Goal: Information Seeking & Learning: Compare options

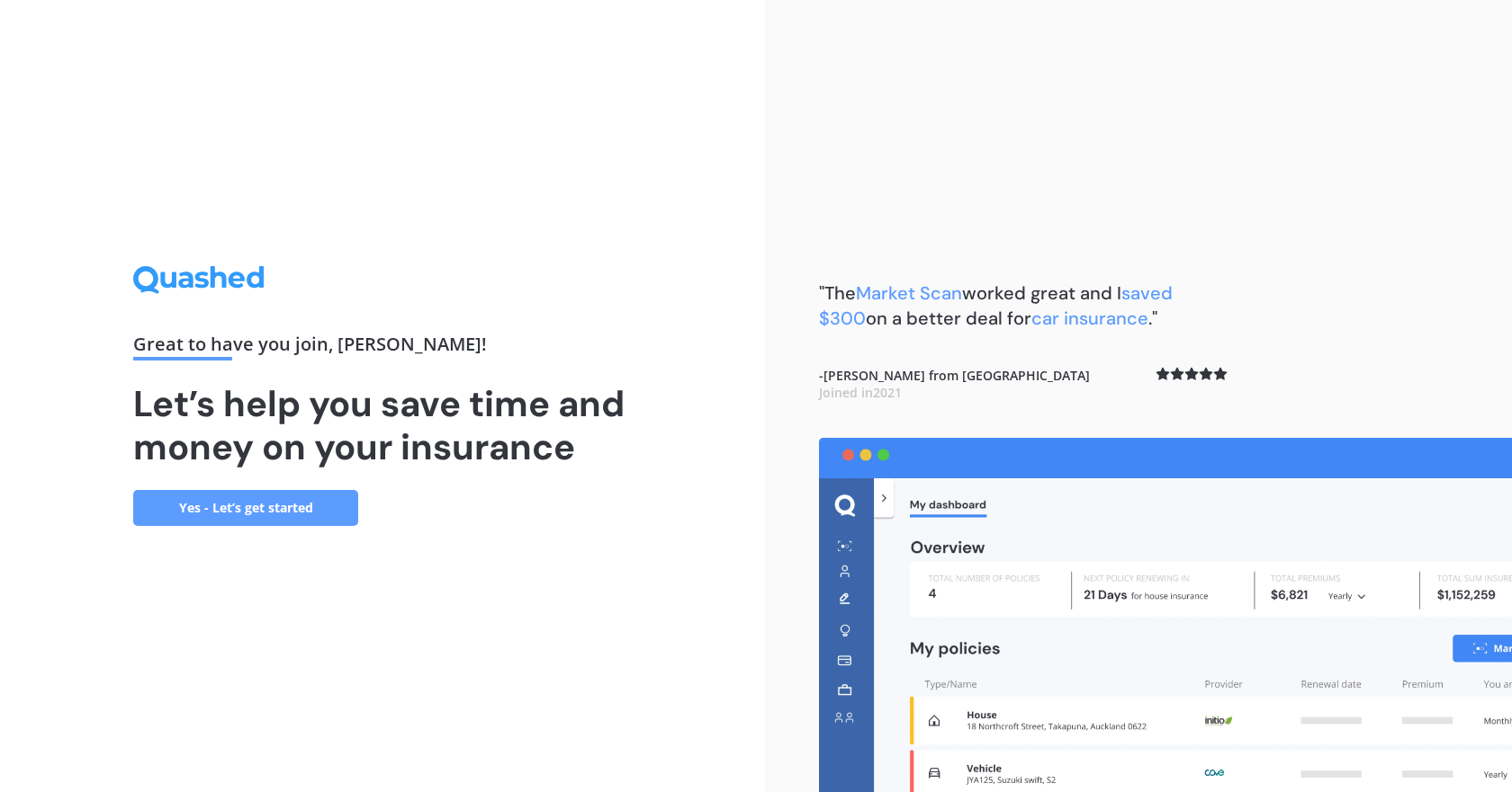
click at [235, 510] on link "Yes - Let’s get started" at bounding box center [245, 508] width 225 height 36
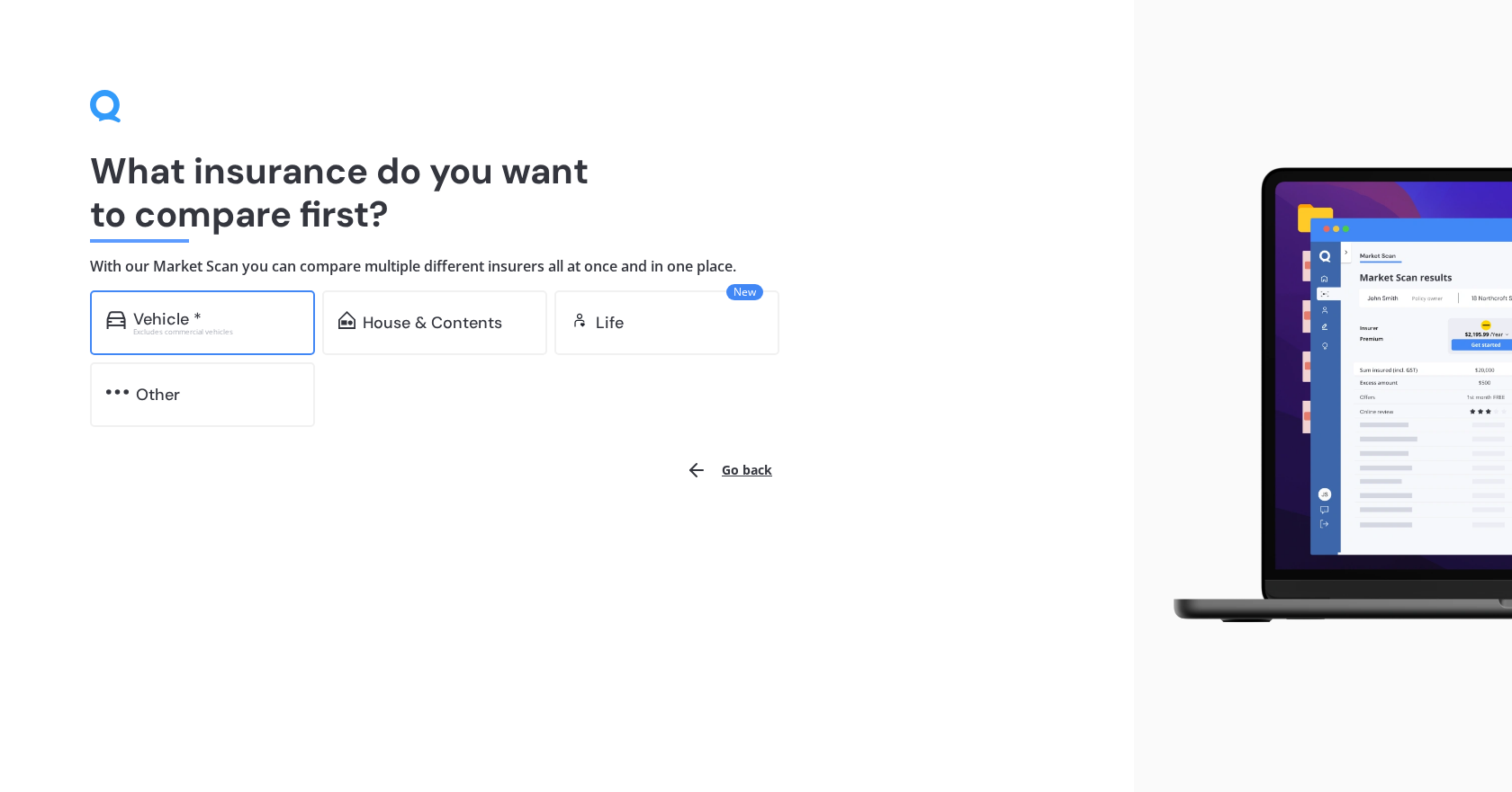
click at [201, 320] on div "Vehicle *" at bounding box center [215, 319] width 166 height 18
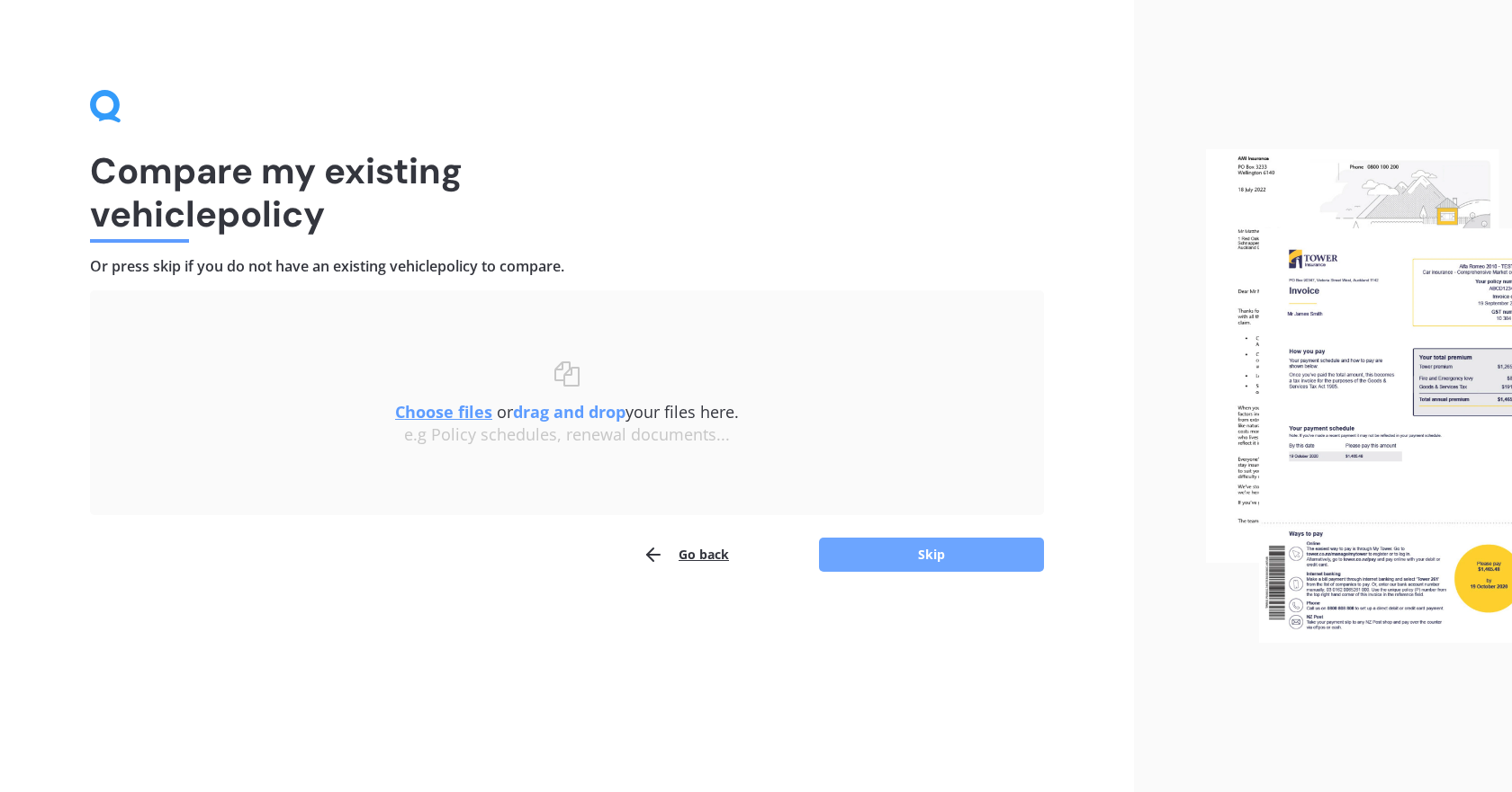
click at [920, 545] on button "Skip" at bounding box center [931, 555] width 225 height 34
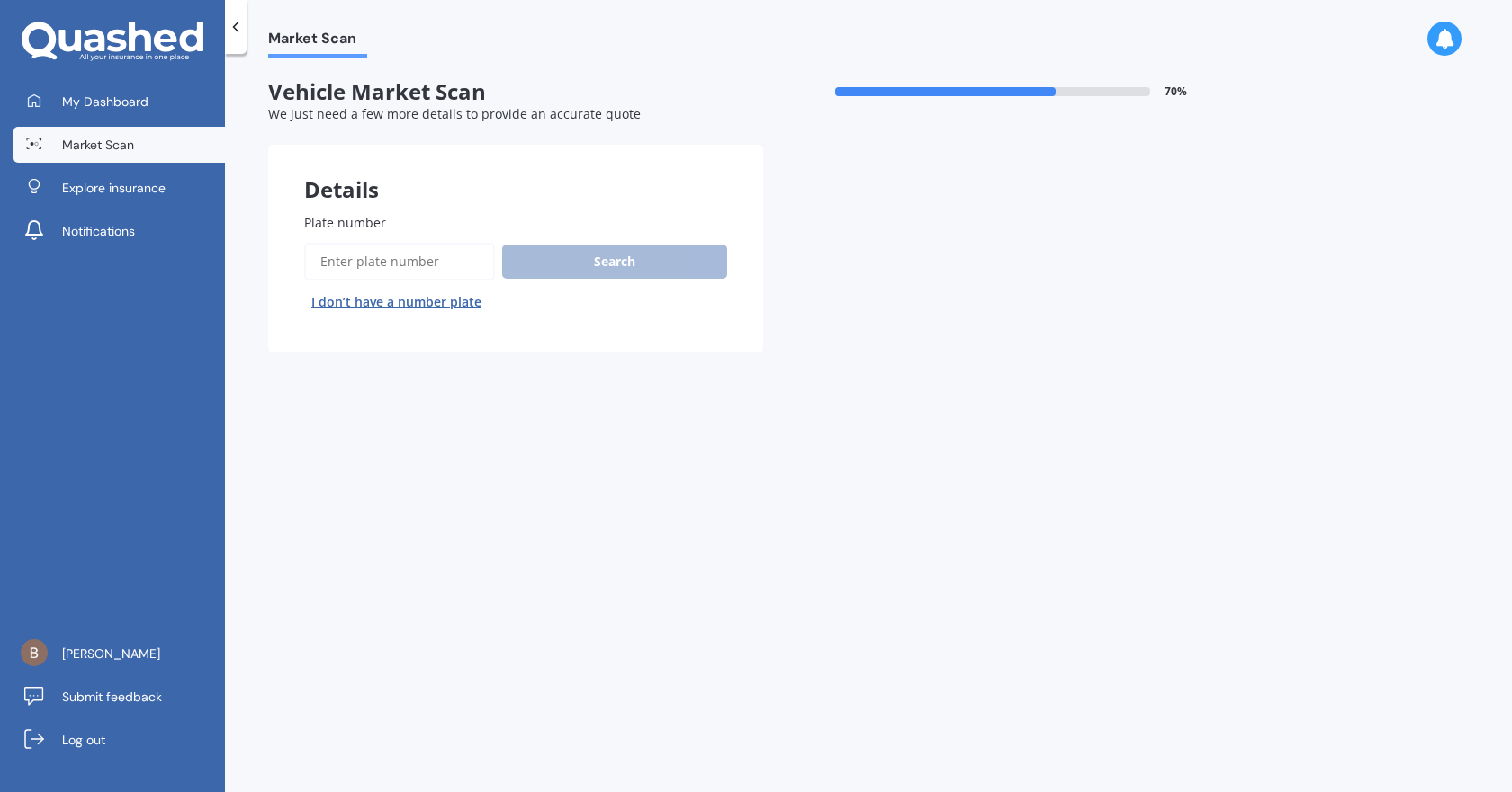
click at [409, 268] on input "Plate number" at bounding box center [399, 261] width 191 height 38
type input "FBB373"
click at [662, 257] on button "Search" at bounding box center [614, 261] width 225 height 34
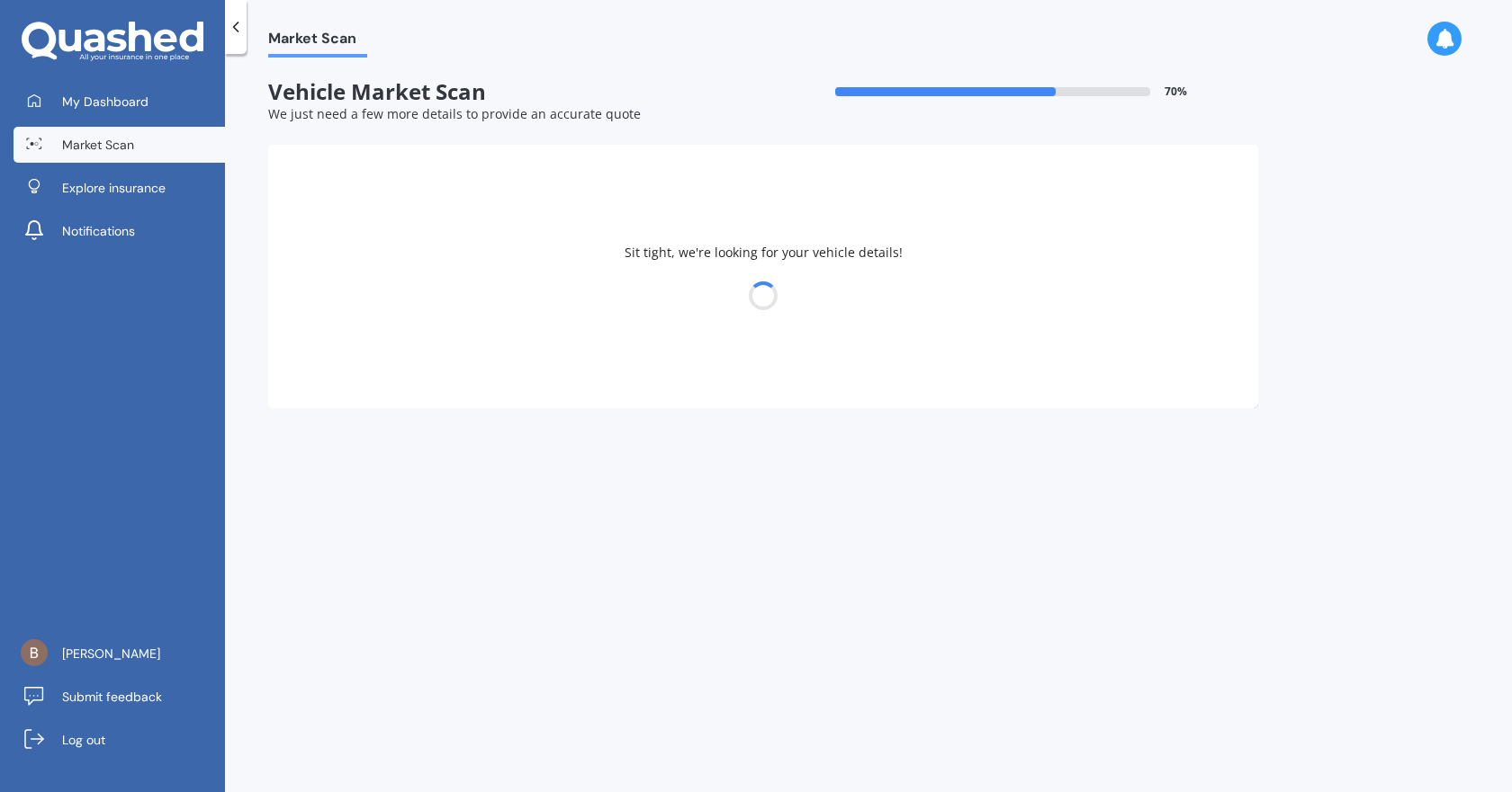
select select "MAZDA"
select select "ATENZA"
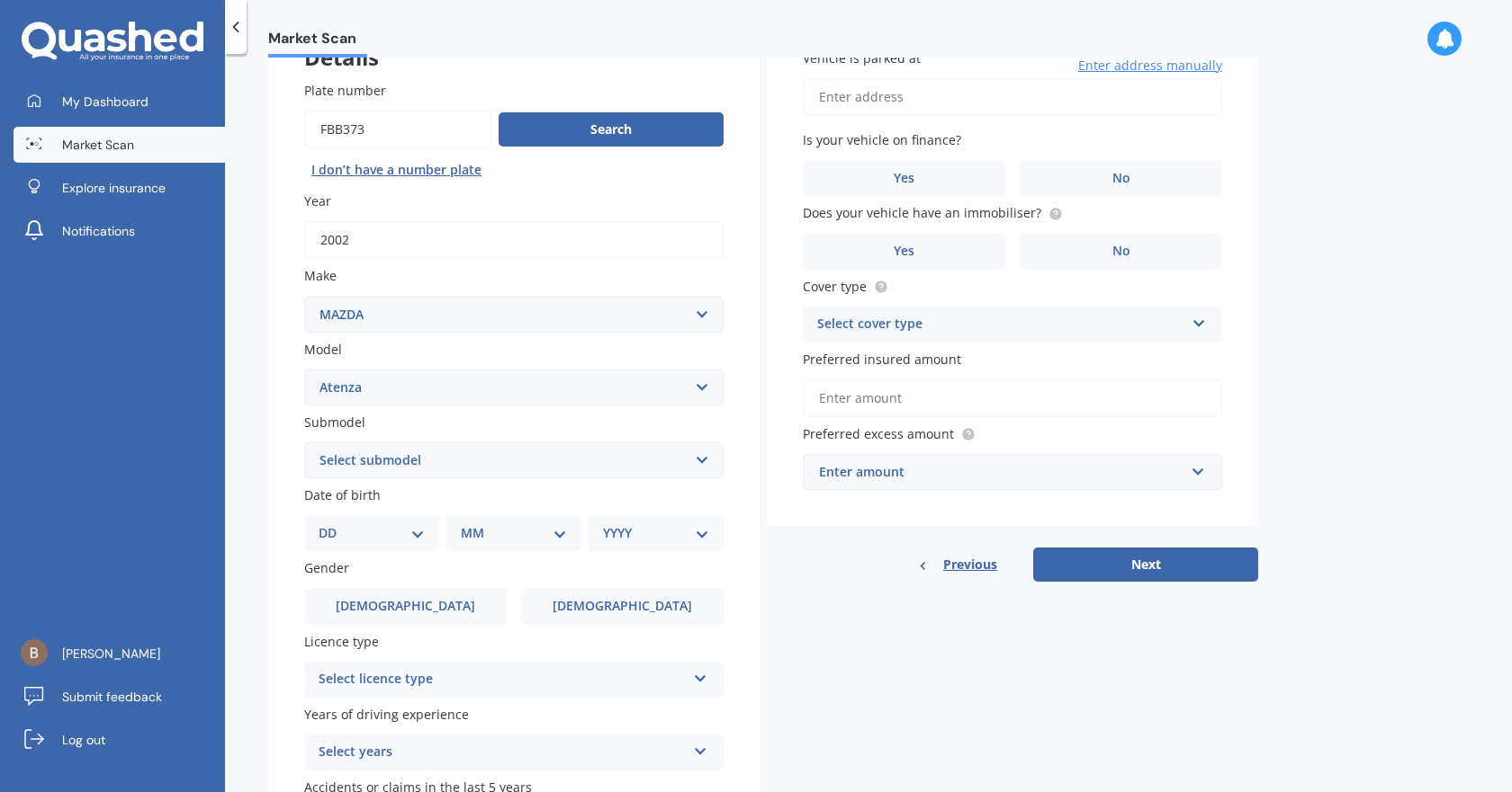
scroll to position [180, 0]
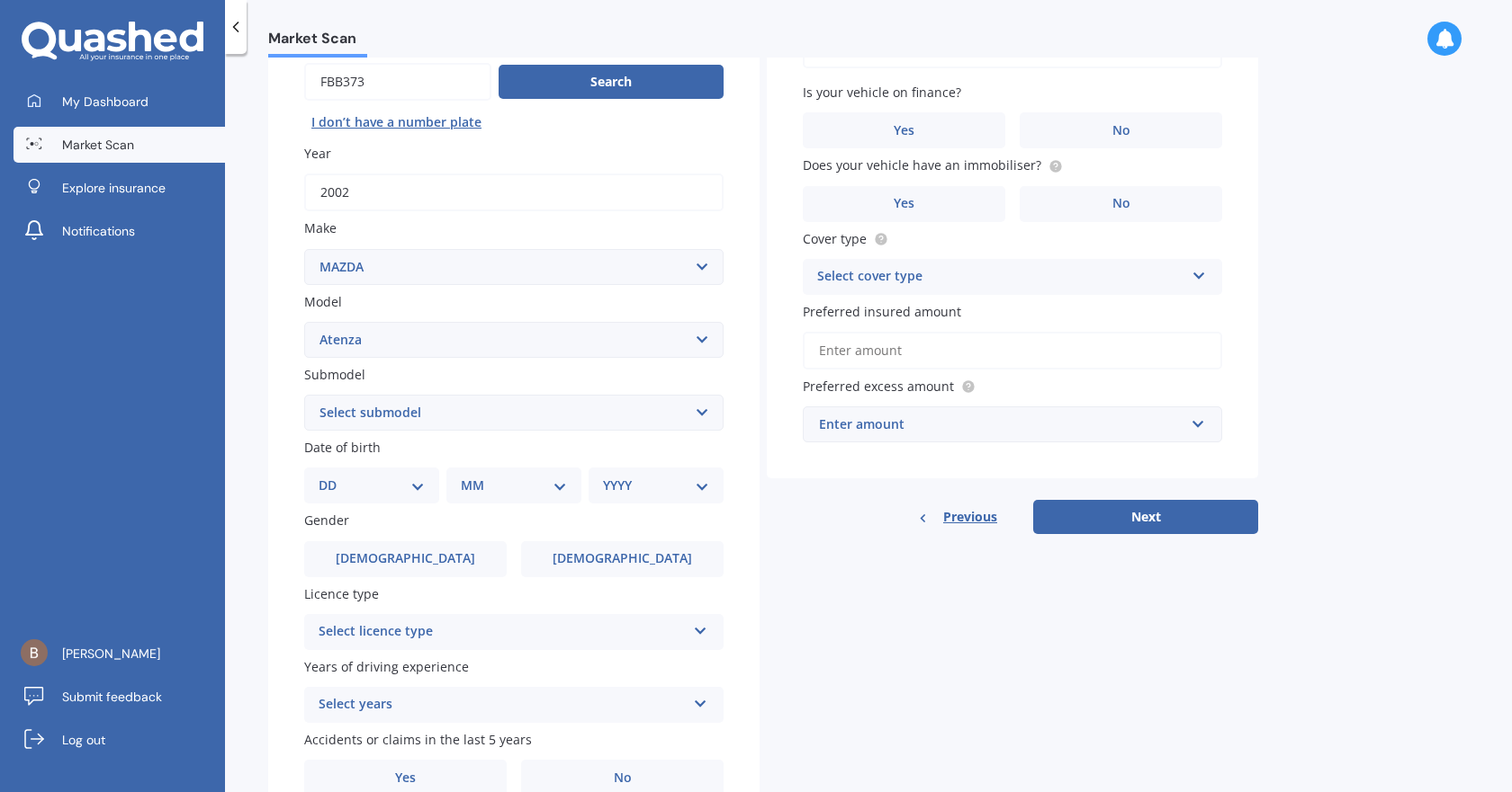
click at [363, 487] on select "DD 01 02 03 04 05 06 07 08 09 10 11 12 13 14 15 16 17 18 19 20 21 22 23 24 25 2…" at bounding box center [372, 485] width 106 height 20
select select "08"
click at [333, 476] on select "DD 01 02 03 04 05 06 07 08 09 10 11 12 13 14 15 16 17 18 19 20 21 22 23 24 25 2…" at bounding box center [372, 485] width 106 height 20
click at [504, 479] on select "MM 01 02 03 04 05 06 07 08 09 10 11 12" at bounding box center [518, 485] width 99 height 20
select select "12"
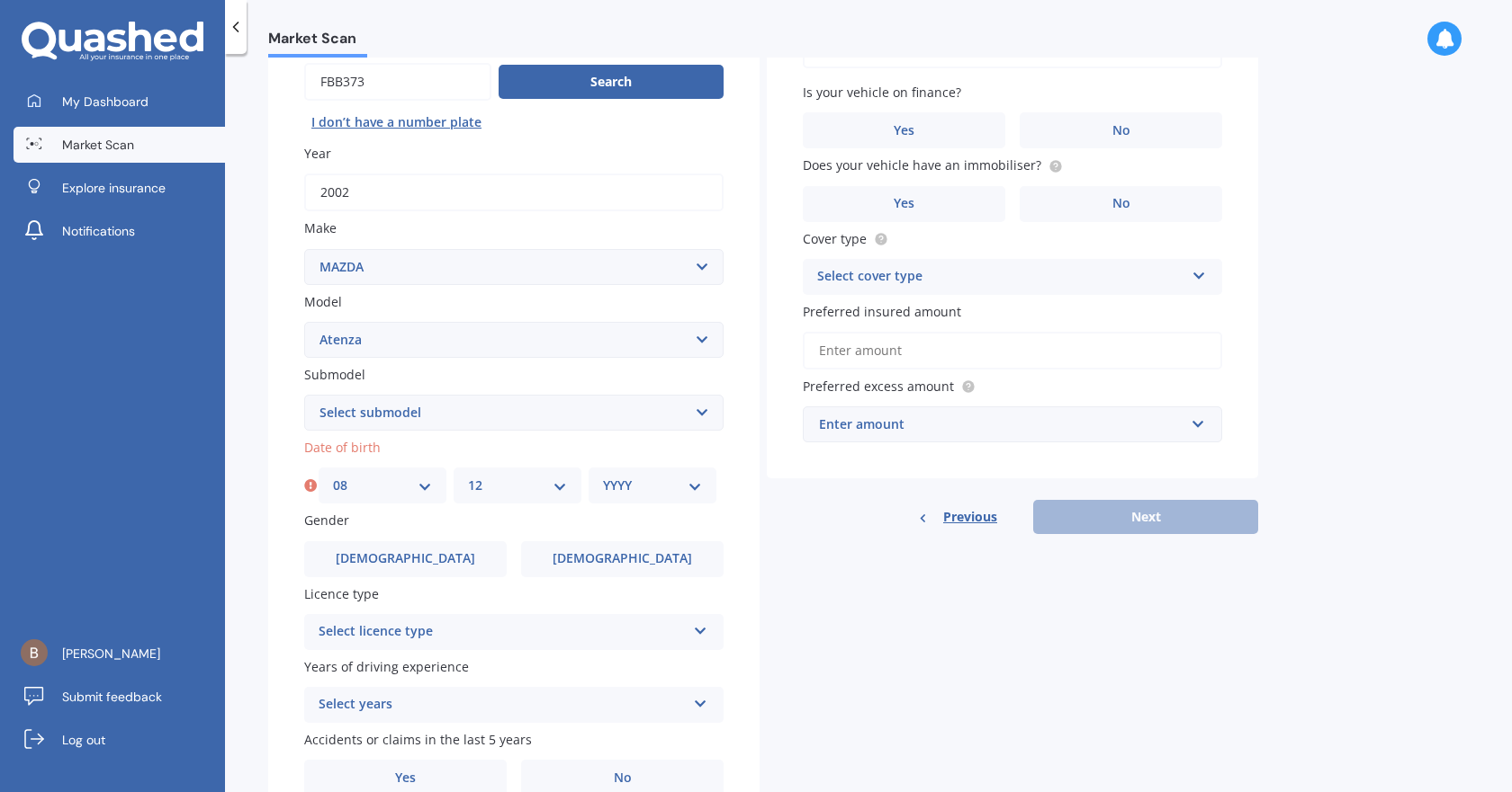
click at [468, 476] on select "MM 01 02 03 04 05 06 07 08 09 10 11 12" at bounding box center [518, 485] width 99 height 20
click at [614, 477] on select "YYYY 2025 2024 2023 2022 2021 2020 2019 2018 2017 2016 2015 2014 2013 2012 2011…" at bounding box center [652, 485] width 99 height 20
select select "1983"
click at [603, 476] on select "YYYY 2025 2024 2023 2022 2021 2020 2019 2018 2017 2016 2015 2014 2013 2012 2011…" at bounding box center [652, 485] width 99 height 20
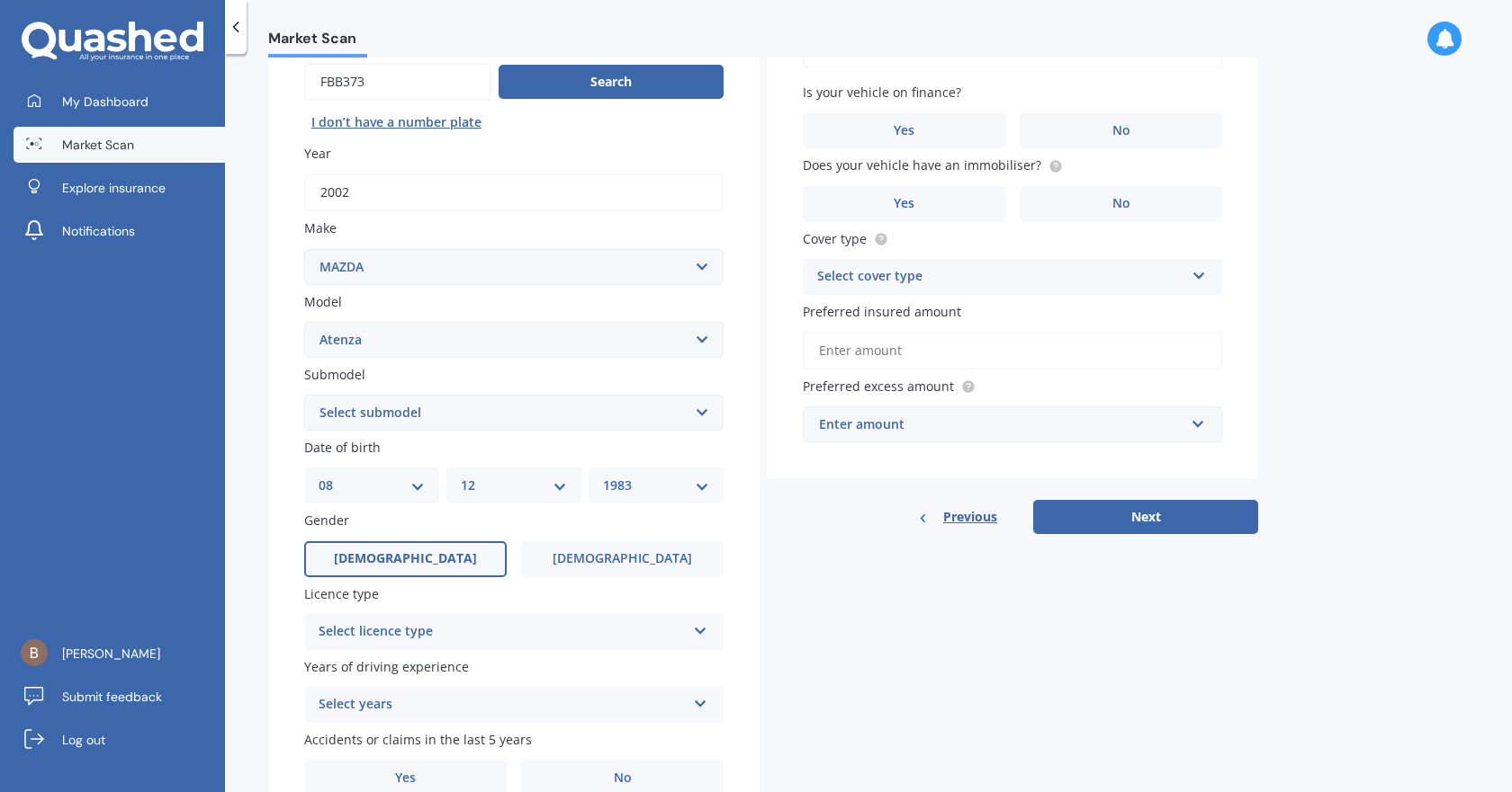
click at [429, 551] on label "[DEMOGRAPHIC_DATA]" at bounding box center [406, 559] width 203 height 36
click at [0, 0] on input "[DEMOGRAPHIC_DATA]" at bounding box center [0, 0] width 0 height 0
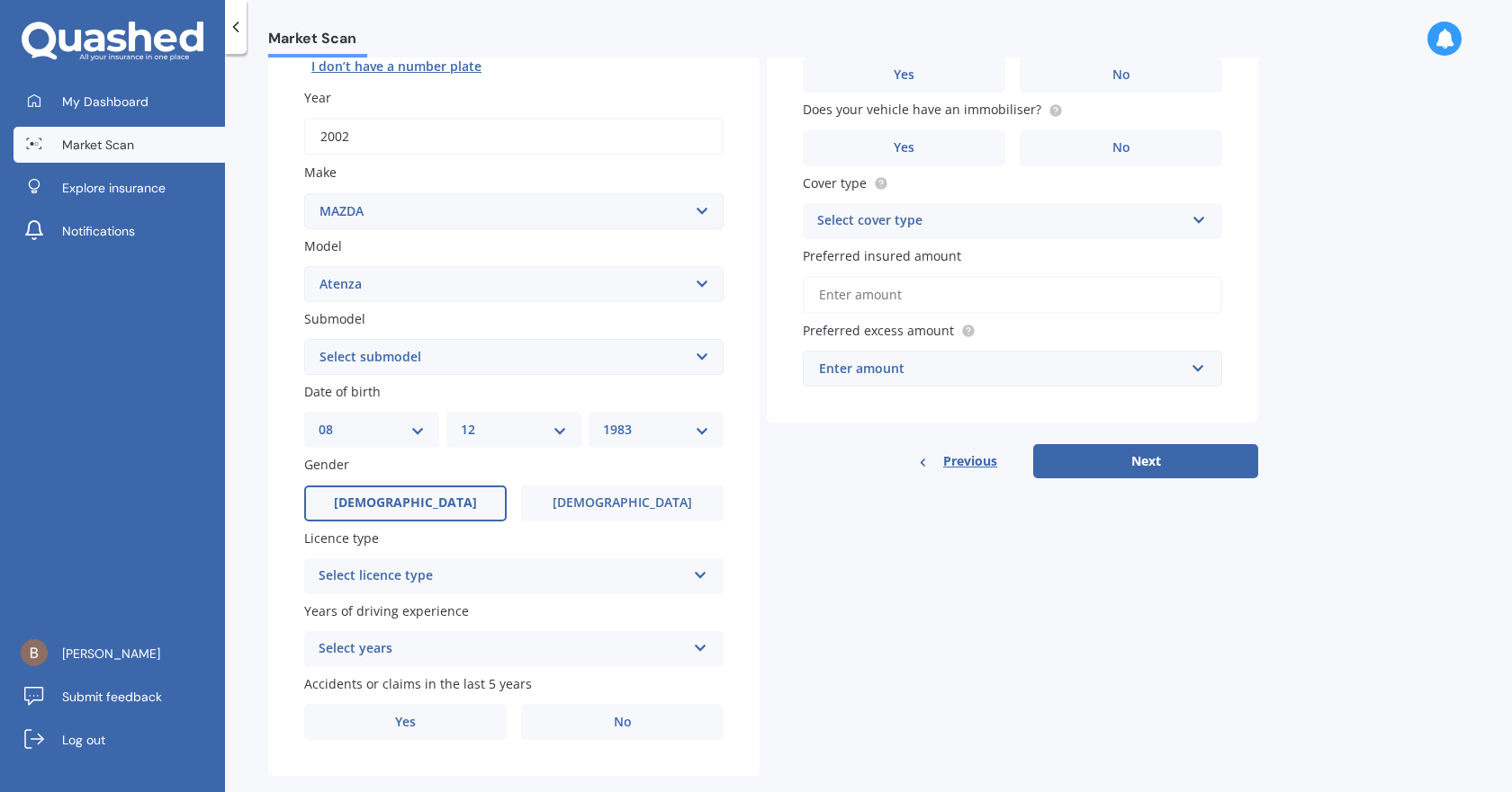
scroll to position [266, 0]
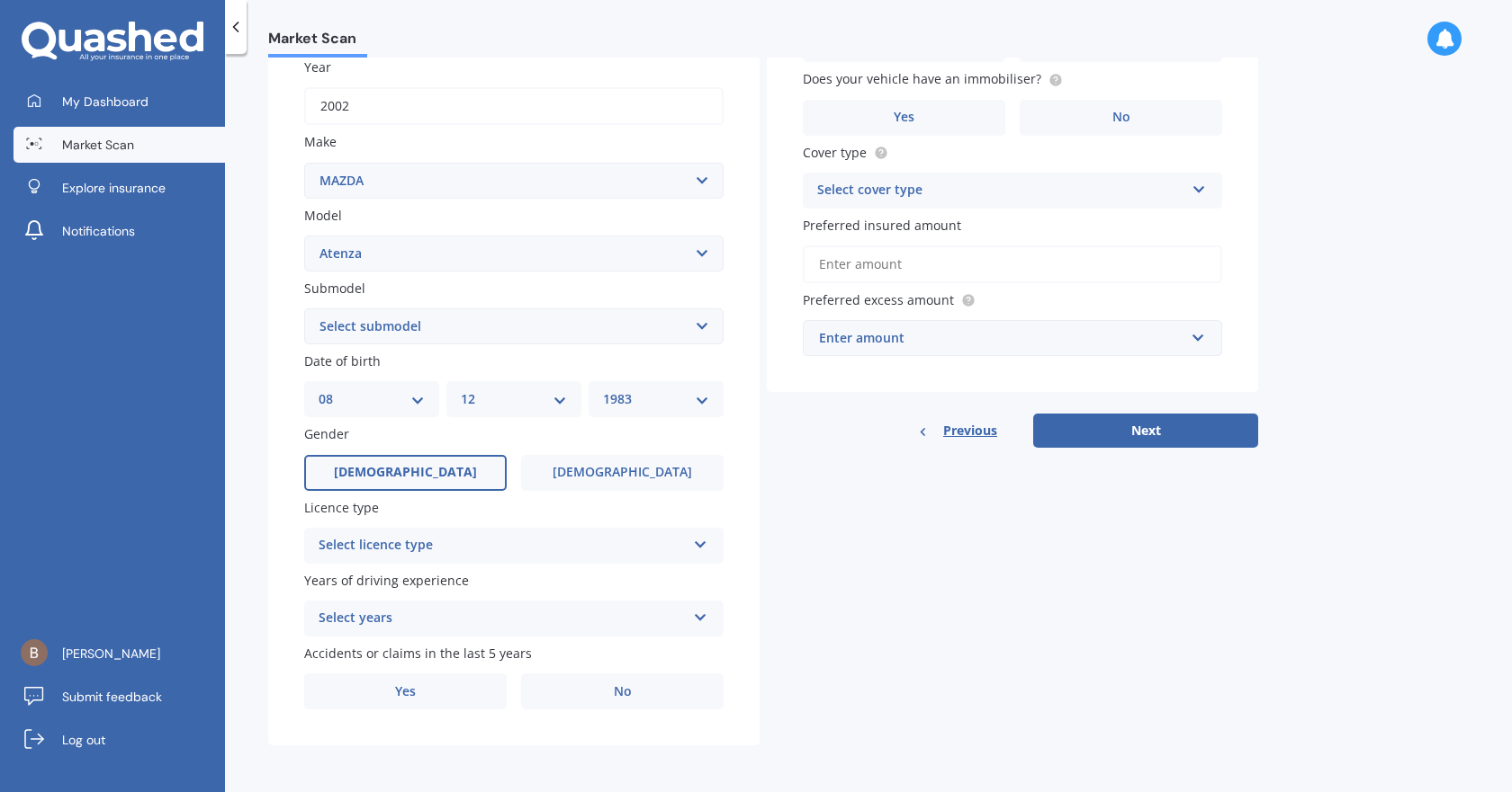
click at [465, 544] on div "Select licence type" at bounding box center [501, 546] width 367 height 22
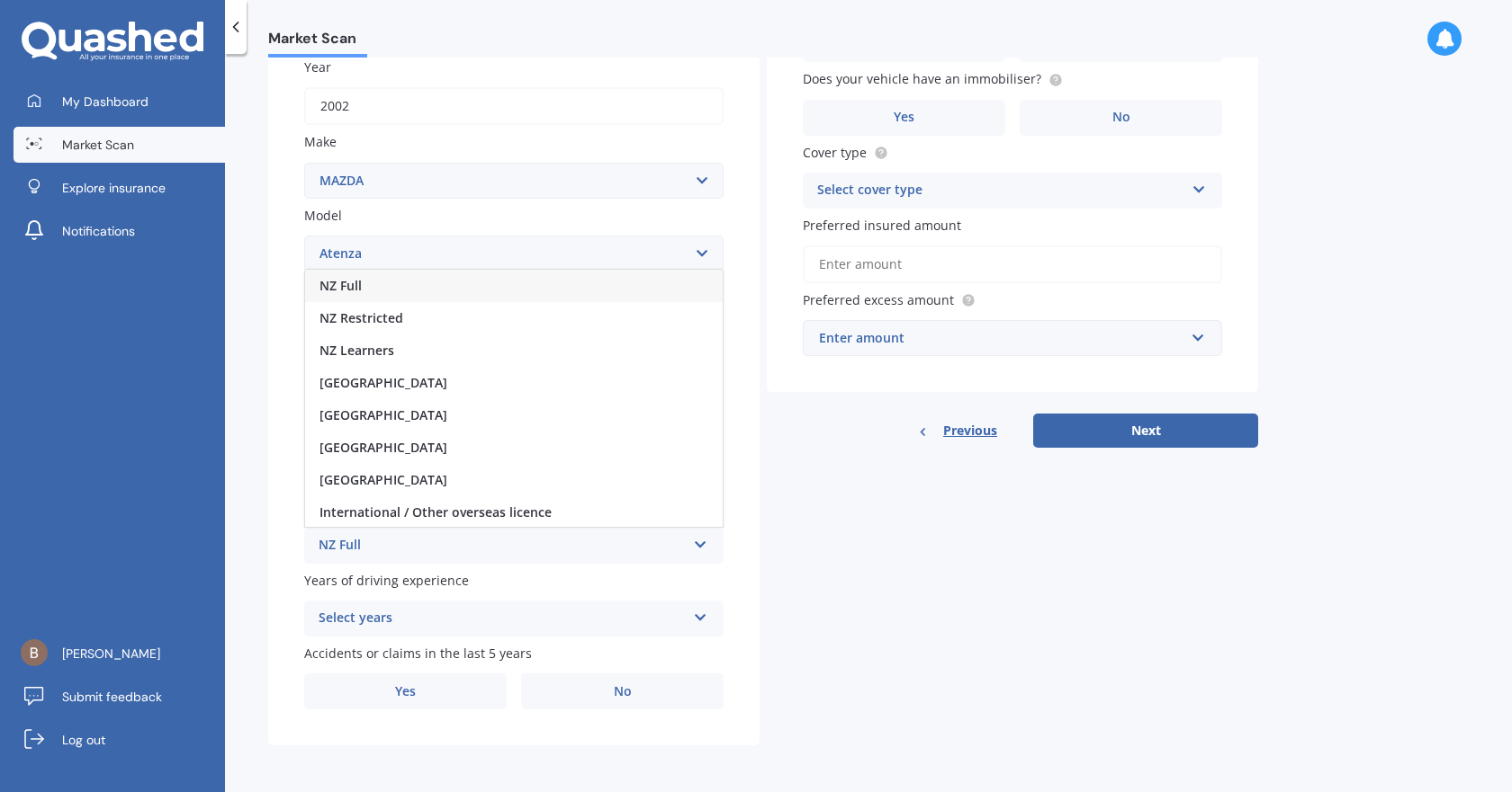
click at [369, 286] on div "NZ Full" at bounding box center [514, 286] width 417 height 32
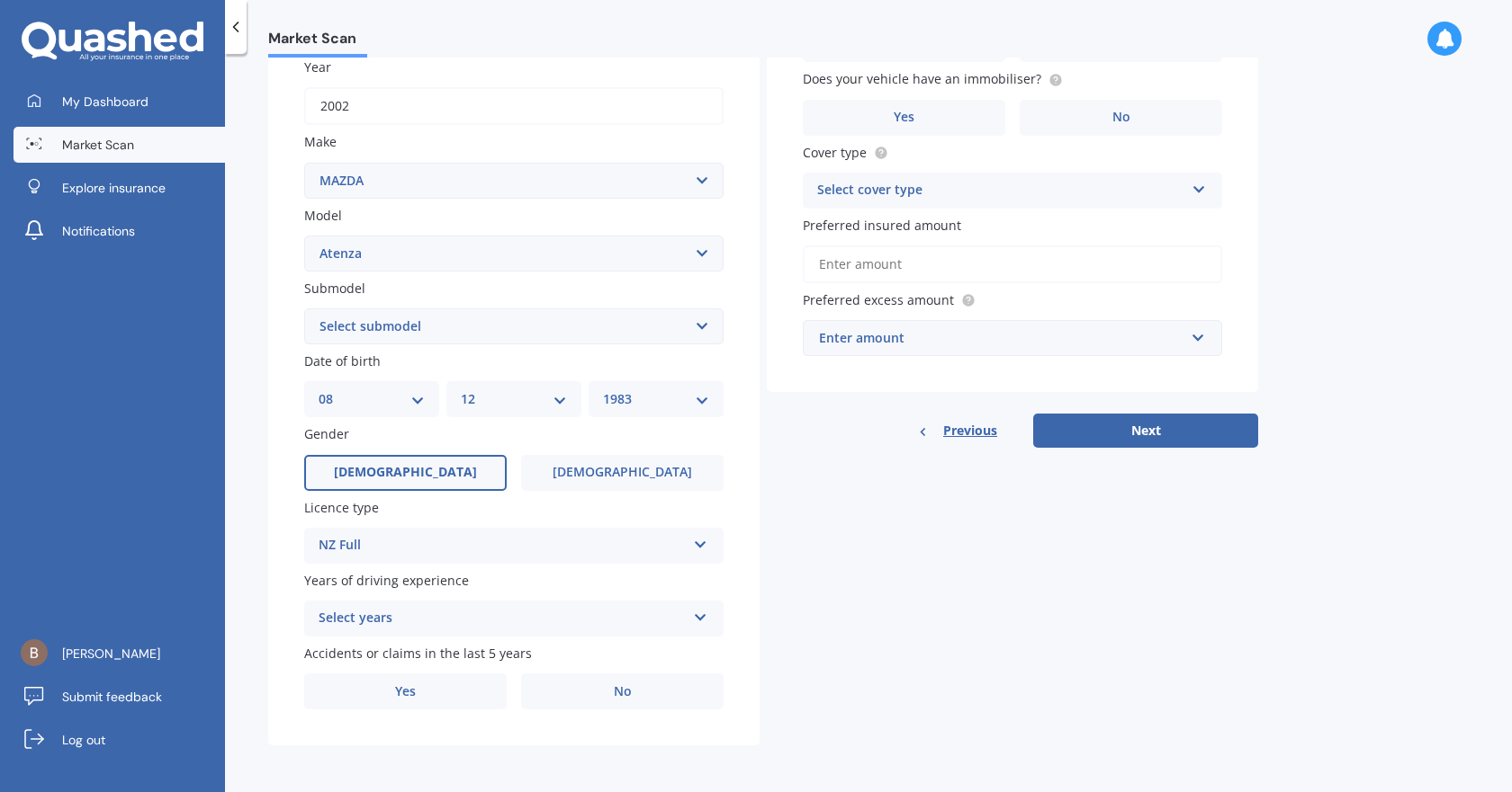
click at [478, 610] on div "Select years" at bounding box center [501, 619] width 367 height 22
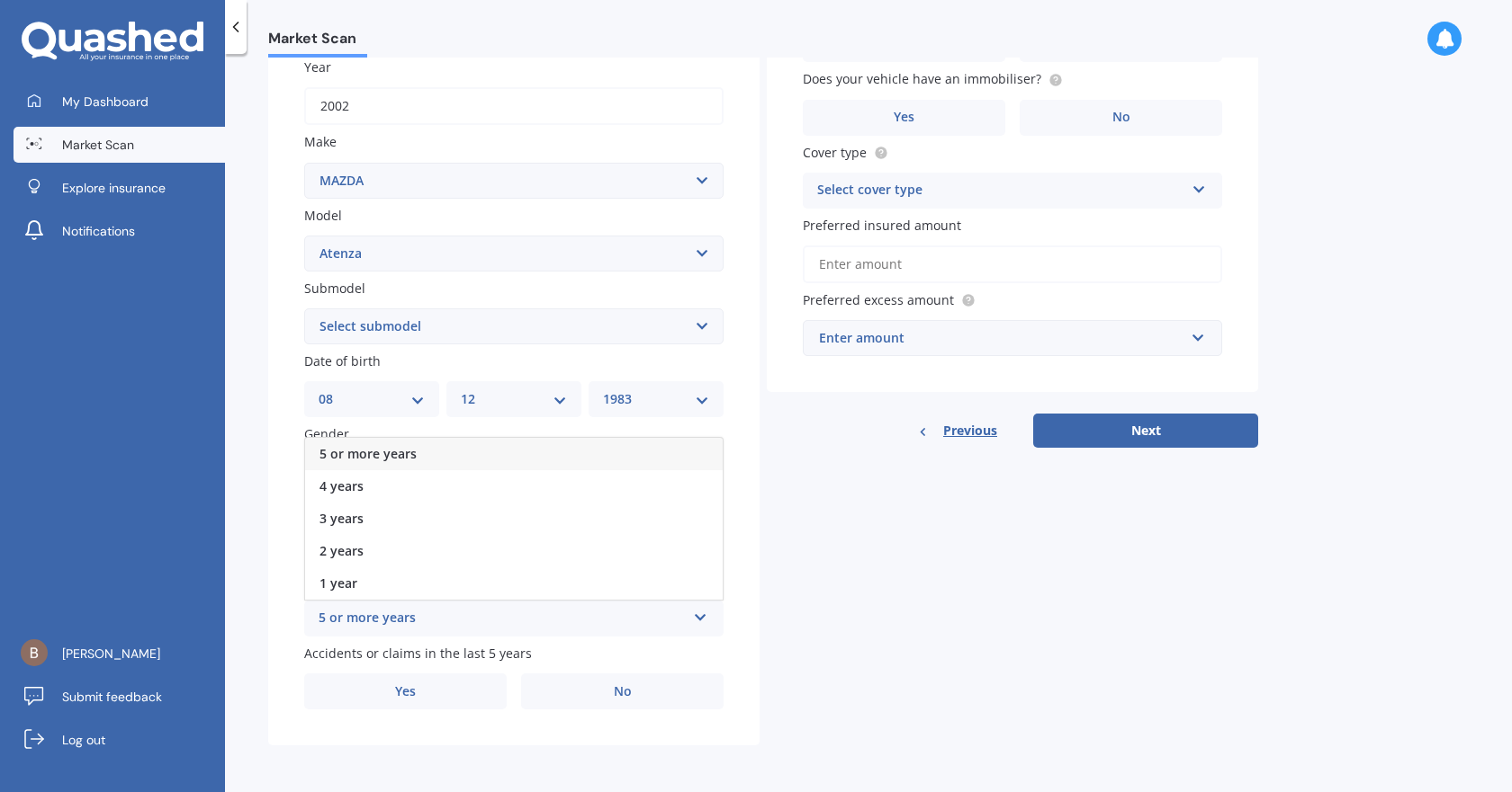
click at [388, 451] on span "5 or more years" at bounding box center [368, 454] width 98 height 17
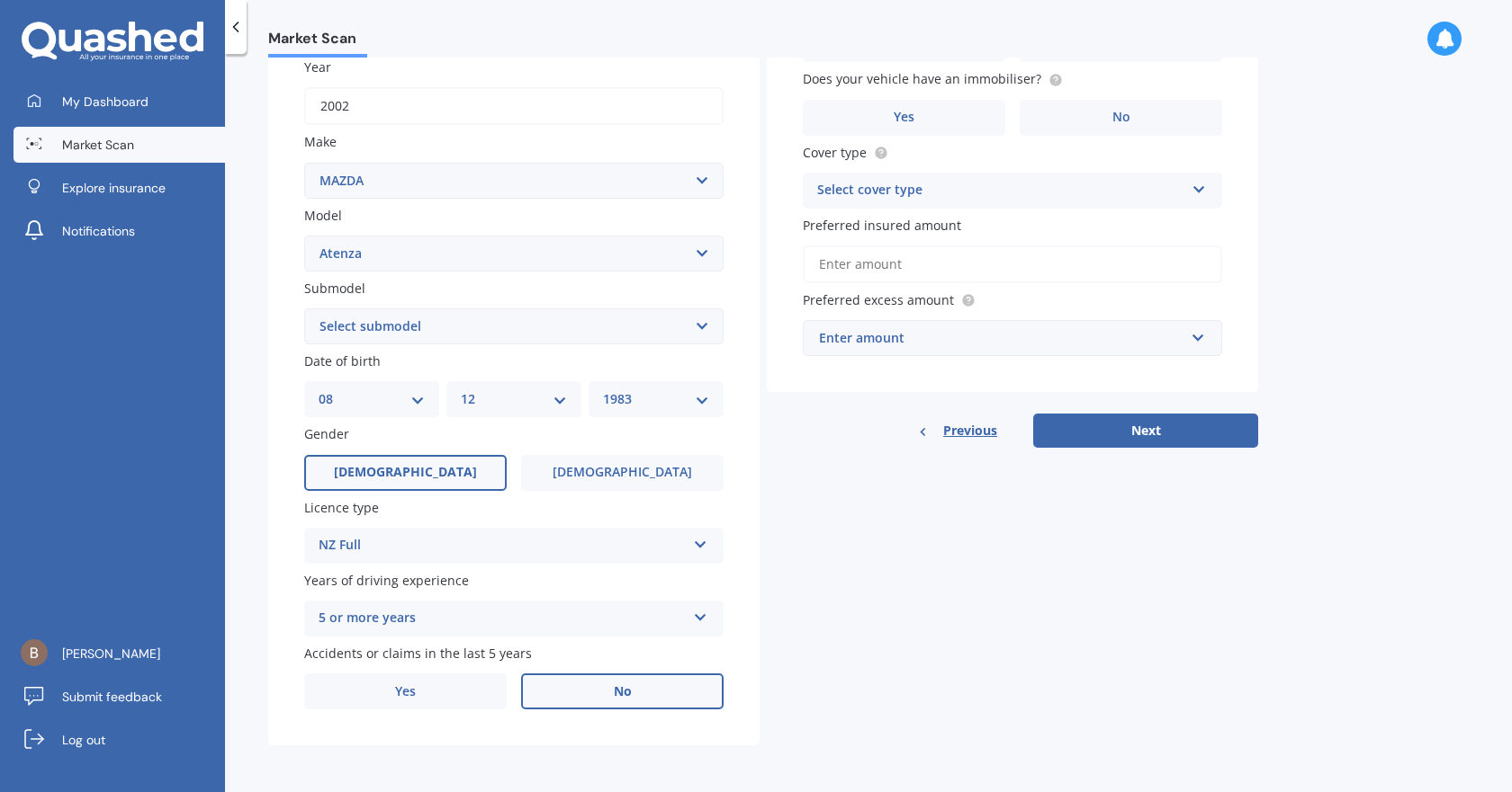
click at [618, 693] on span "No" at bounding box center [622, 692] width 18 height 15
click at [0, 0] on input "No" at bounding box center [0, 0] width 0 height 0
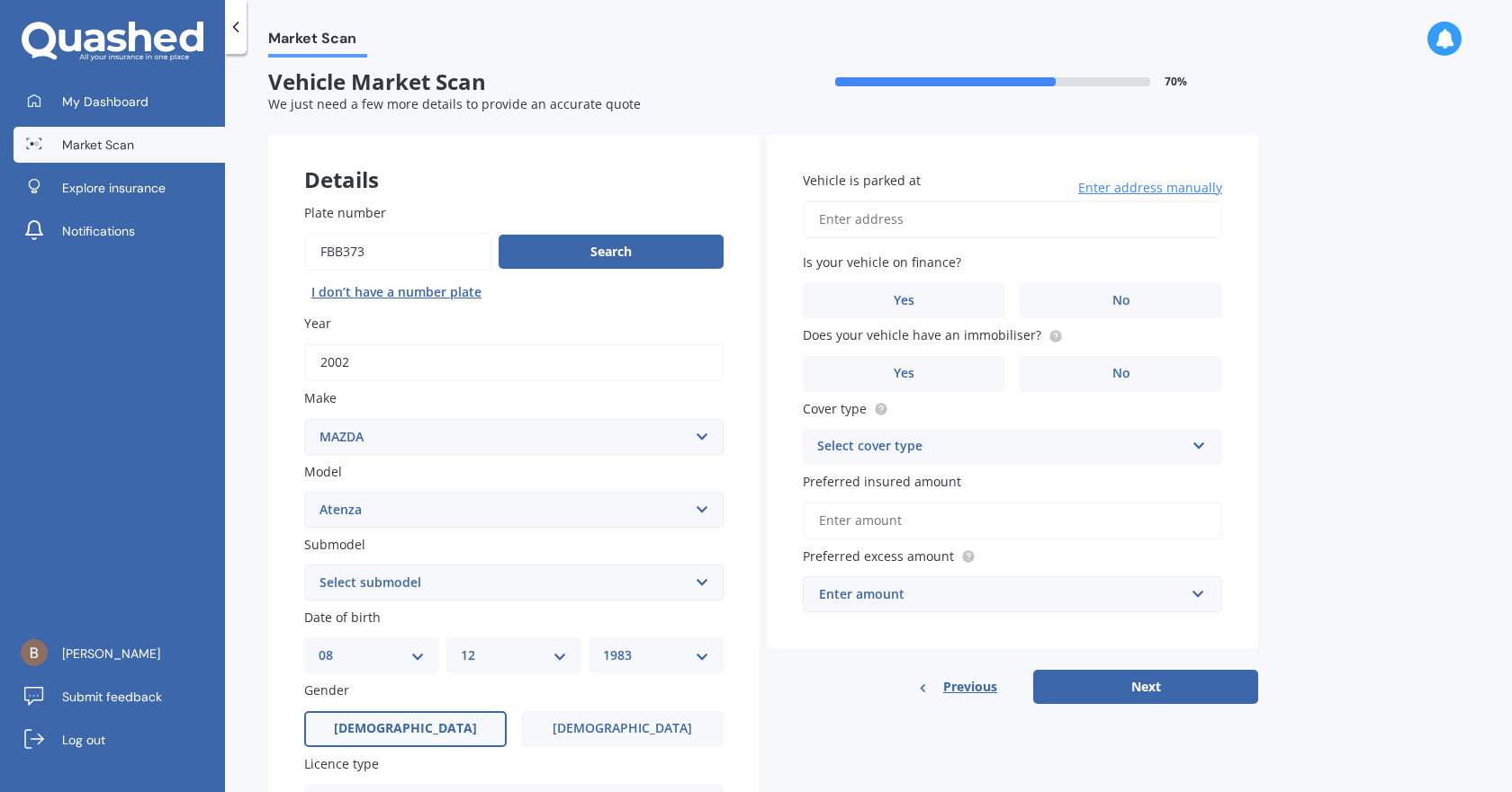
scroll to position [0, 0]
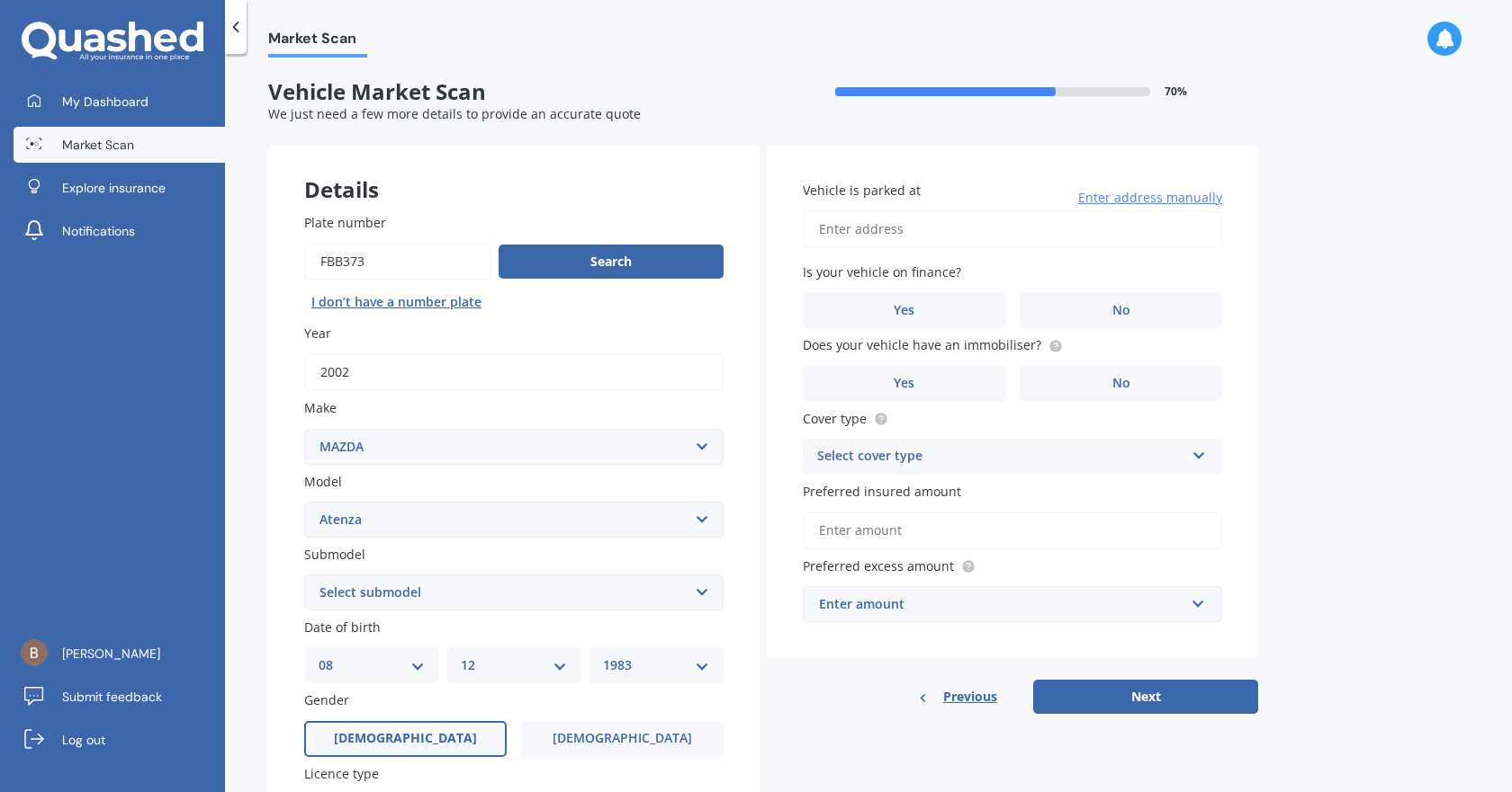
click at [907, 225] on input "Vehicle is parked at" at bounding box center [1012, 229] width 419 height 38
type input "[STREET_ADDRESS]"
click at [1110, 306] on label "No" at bounding box center [1121, 311] width 203 height 36
click at [0, 0] on input "No" at bounding box center [0, 0] width 0 height 0
click at [1127, 379] on span "No" at bounding box center [1120, 384] width 18 height 15
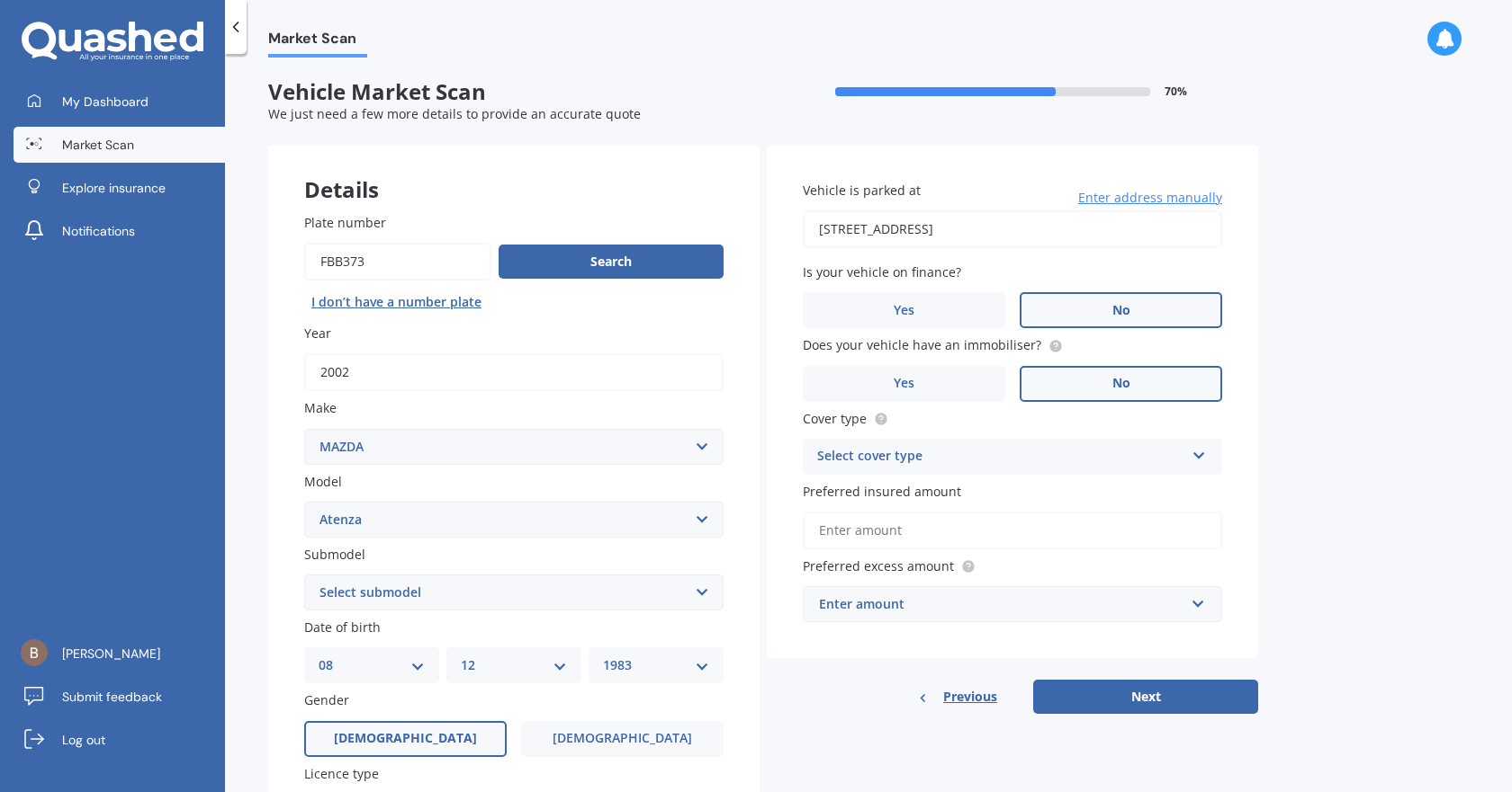
click at [0, 0] on input "No" at bounding box center [0, 0] width 0 height 0
click at [1102, 453] on div "Select cover type" at bounding box center [1000, 457] width 367 height 22
click at [991, 479] on div "Comprehensive" at bounding box center [1012, 492] width 417 height 32
click at [903, 528] on input "Preferred insured amount" at bounding box center [1012, 531] width 419 height 38
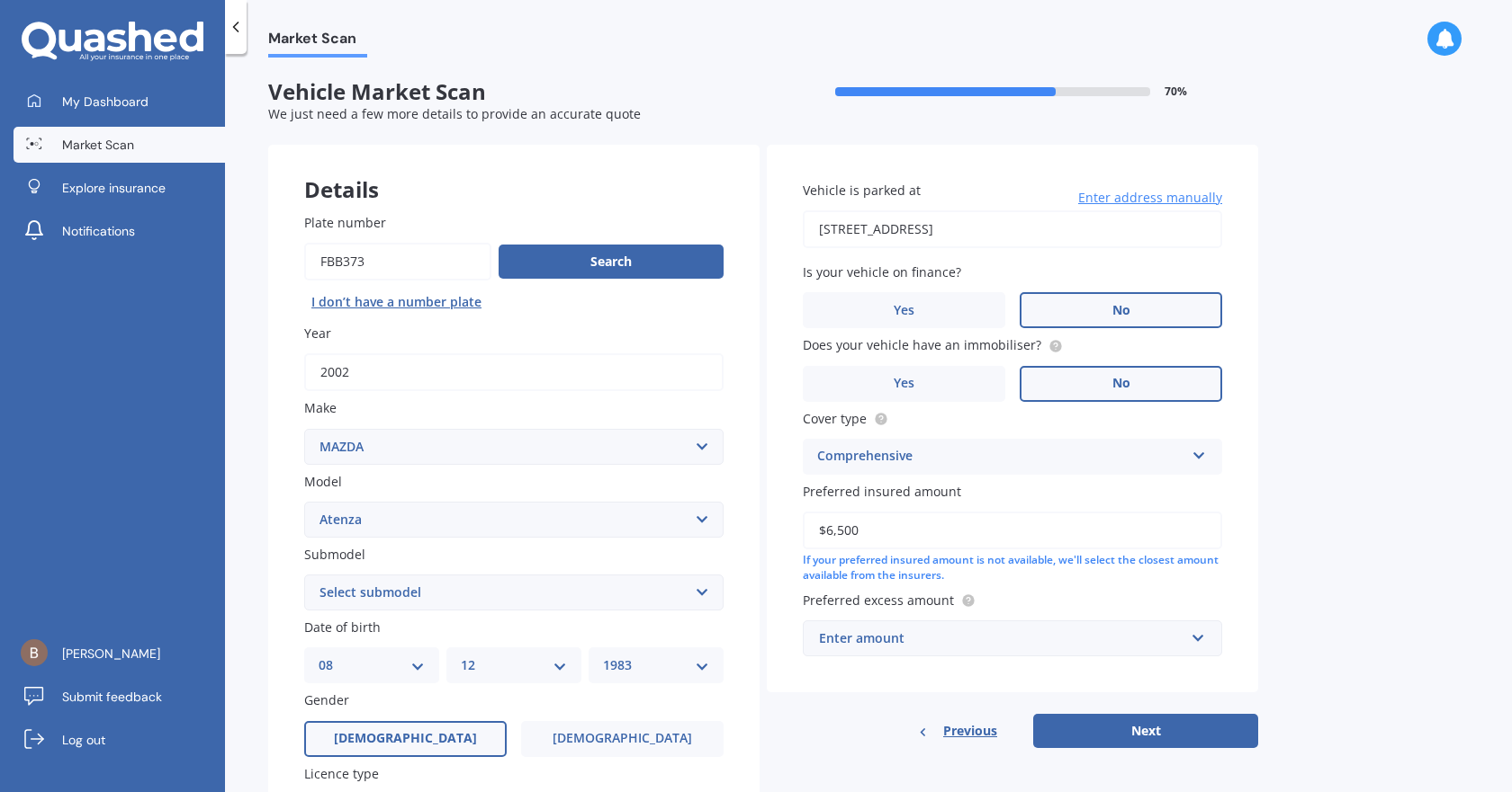
type input "$6,500"
click at [1149, 638] on div "Enter amount" at bounding box center [1001, 639] width 365 height 20
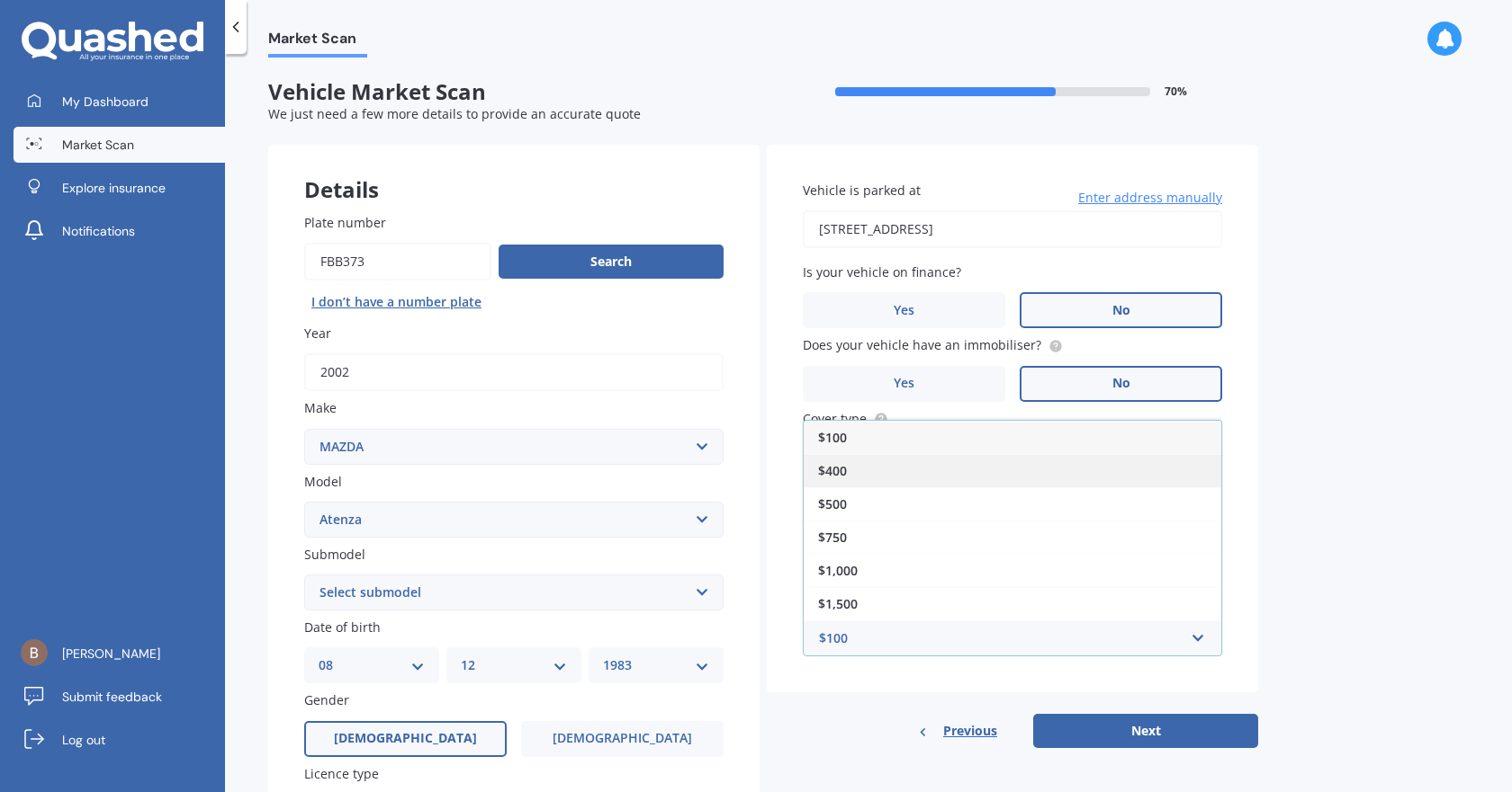
click at [975, 473] on div "$400" at bounding box center [1012, 470] width 417 height 33
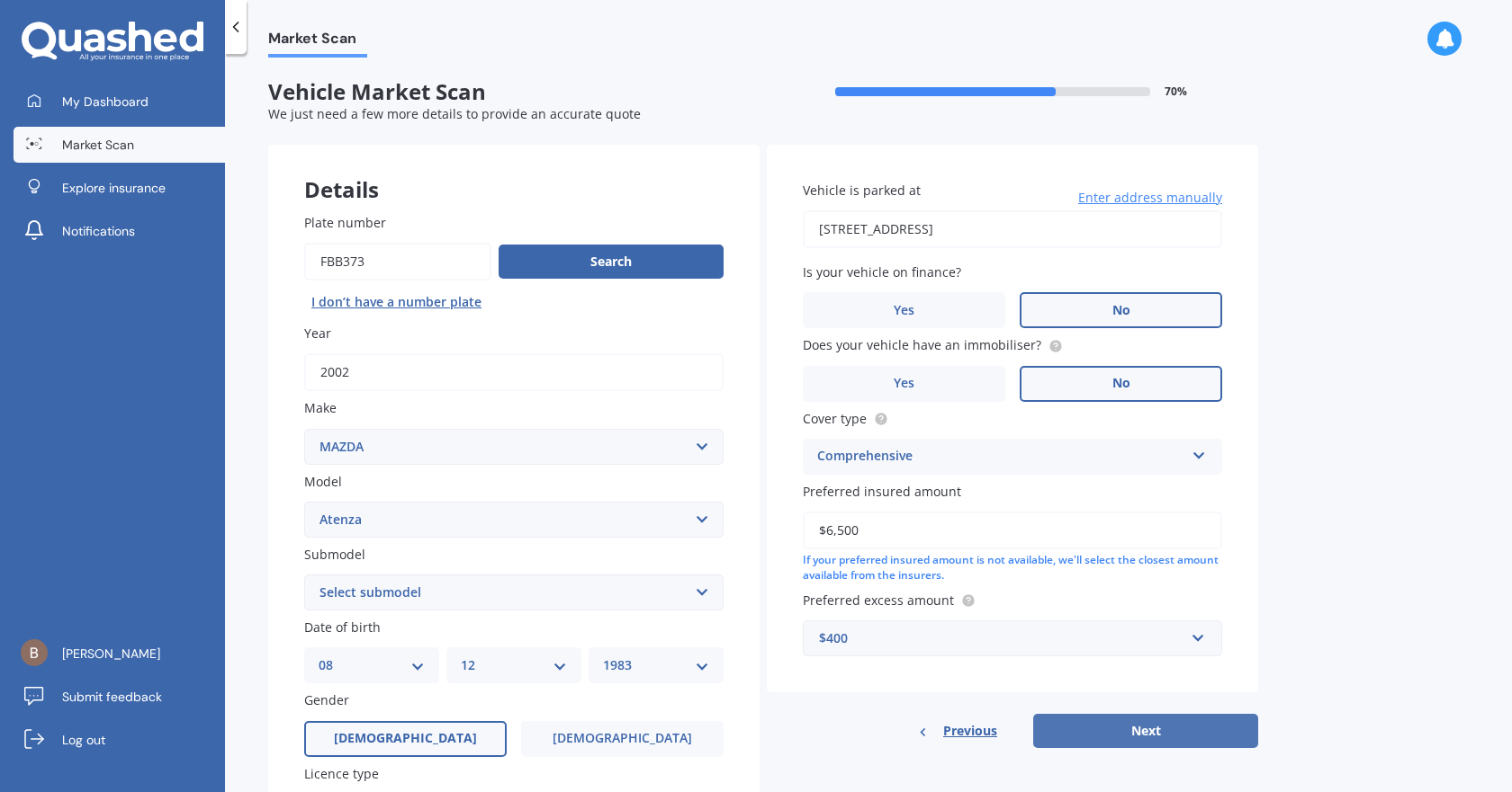
click at [1132, 741] on button "Next" at bounding box center [1145, 731] width 225 height 34
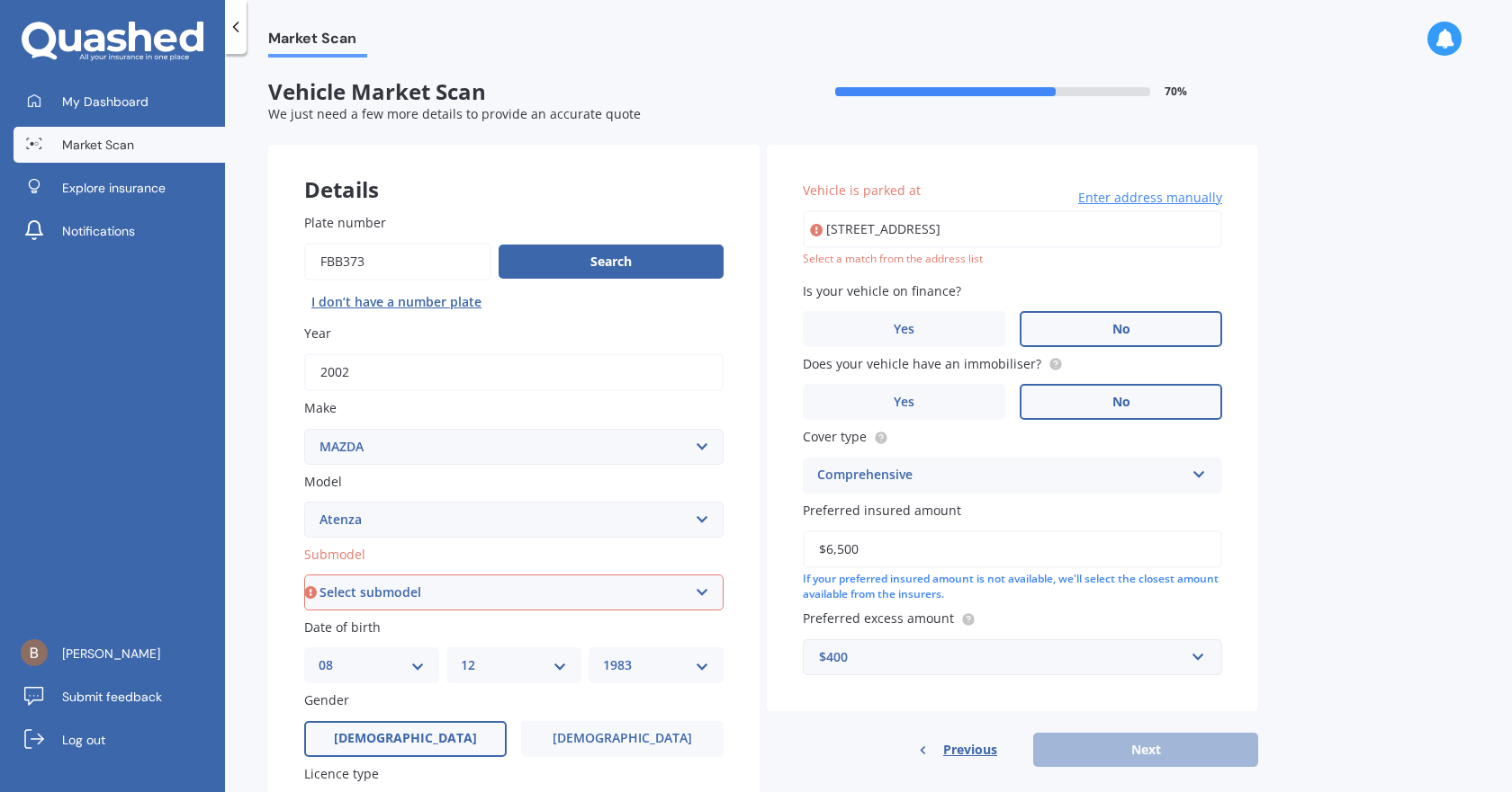
click at [536, 590] on select "Select submodel (All other) Diesel Diesel Turbo Hatchback Sedan Turbo Wagon" at bounding box center [514, 593] width 419 height 36
select select "WAGON"
click at [304, 575] on select "Select submodel (All other) Diesel Diesel Turbo Hatchback Sedan Turbo Wagon" at bounding box center [514, 593] width 419 height 36
click at [943, 261] on div "Select a match from the address list" at bounding box center [1012, 260] width 419 height 15
drag, startPoint x: 1113, startPoint y: 229, endPoint x: 1101, endPoint y: 230, distance: 12.0
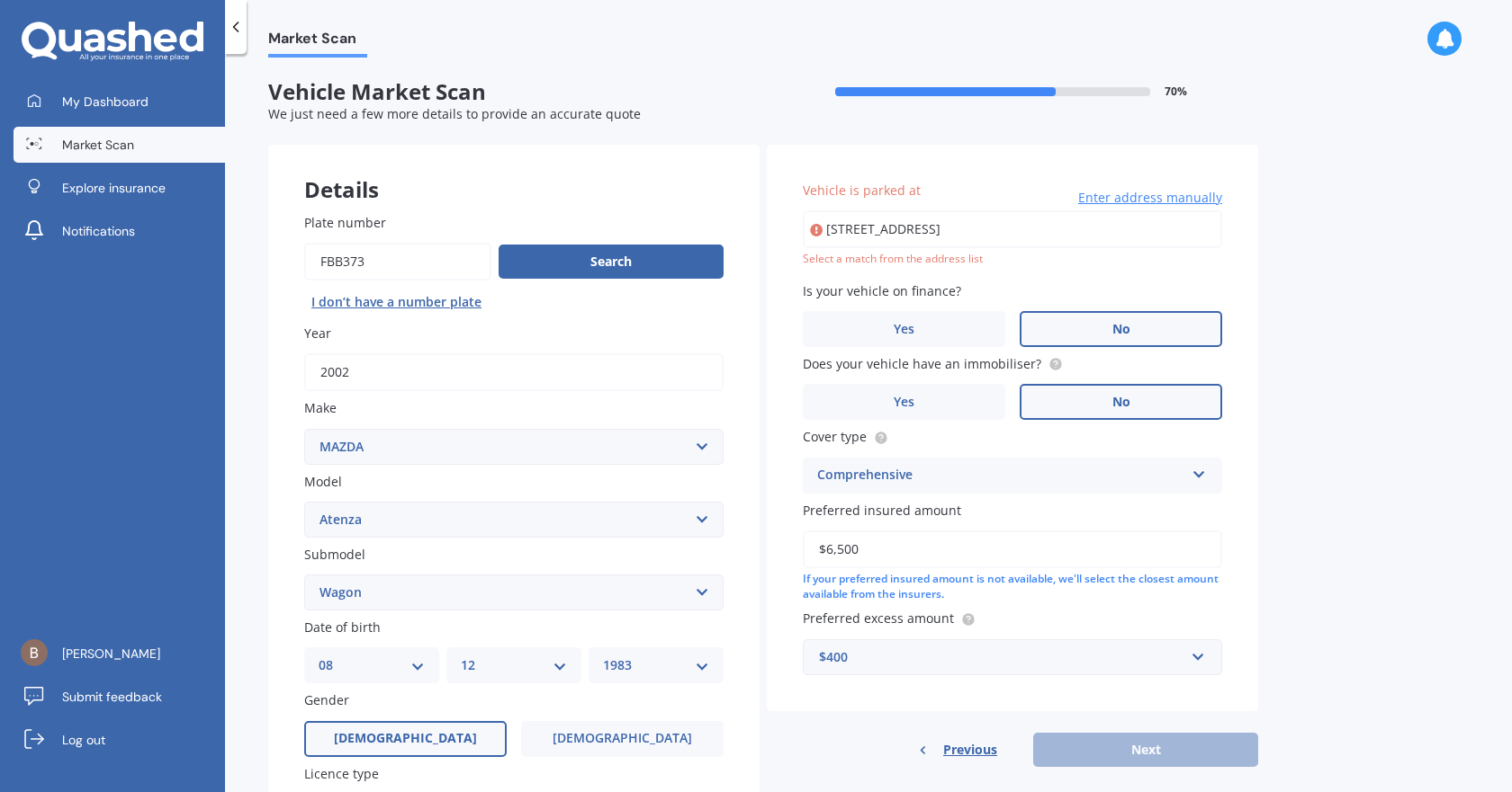
click at [1101, 230] on input "[STREET_ADDRESS]" at bounding box center [1012, 229] width 419 height 38
click at [1314, 279] on div "Market Scan Vehicle Market Scan 70 % We just need a few more details to provide…" at bounding box center [867, 426] width 1286 height 738
click at [1002, 239] on input "[STREET_ADDRESS]" at bounding box center [1012, 229] width 419 height 38
click at [1307, 302] on div "Market Scan Vehicle Market Scan 70 % We just need a few more details to provide…" at bounding box center [867, 426] width 1286 height 738
click at [953, 229] on input "[STREET_ADDRESS]" at bounding box center [1012, 229] width 419 height 38
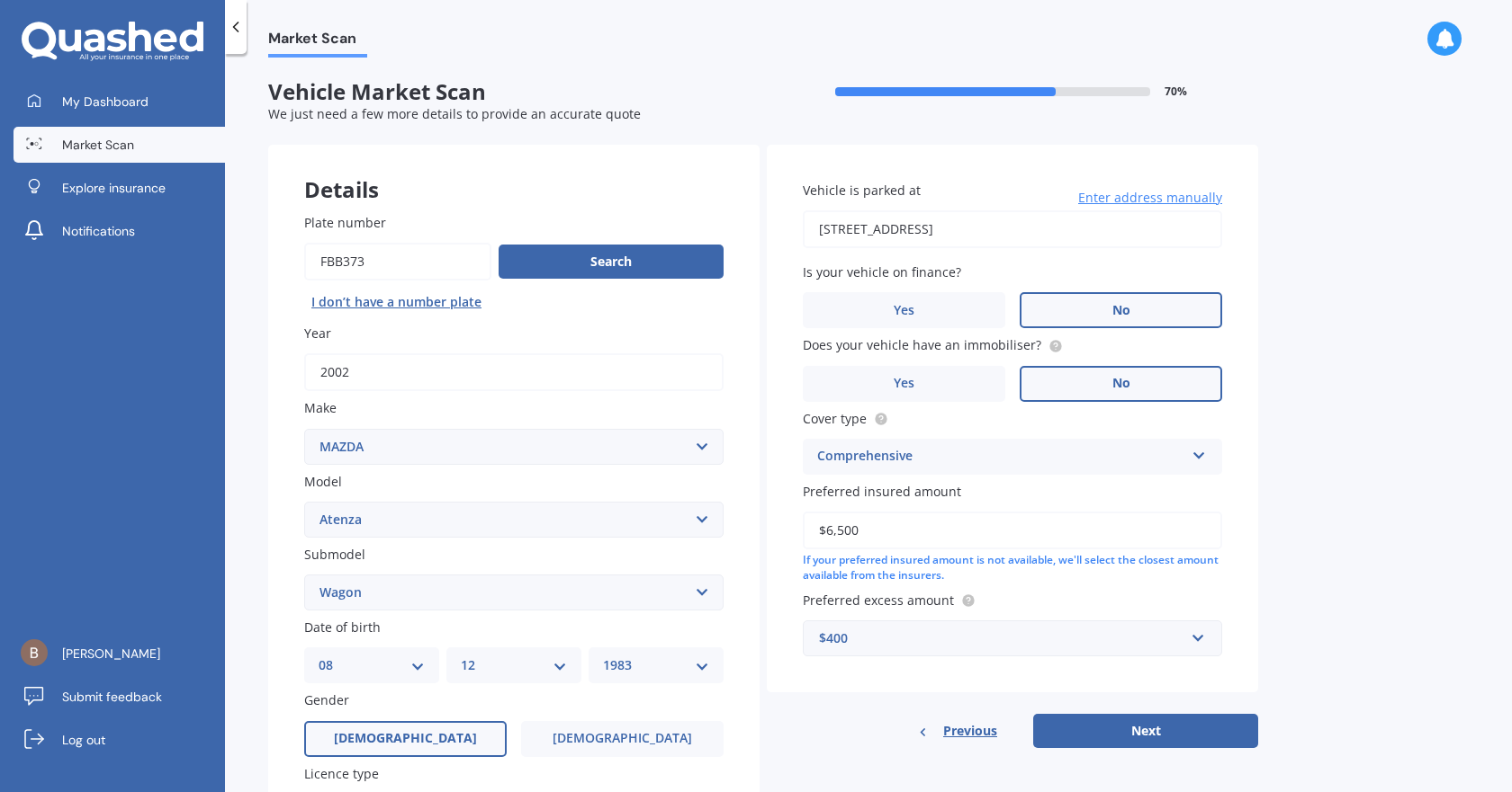
click at [1168, 235] on input "[STREET_ADDRESS]" at bounding box center [1012, 229] width 419 height 38
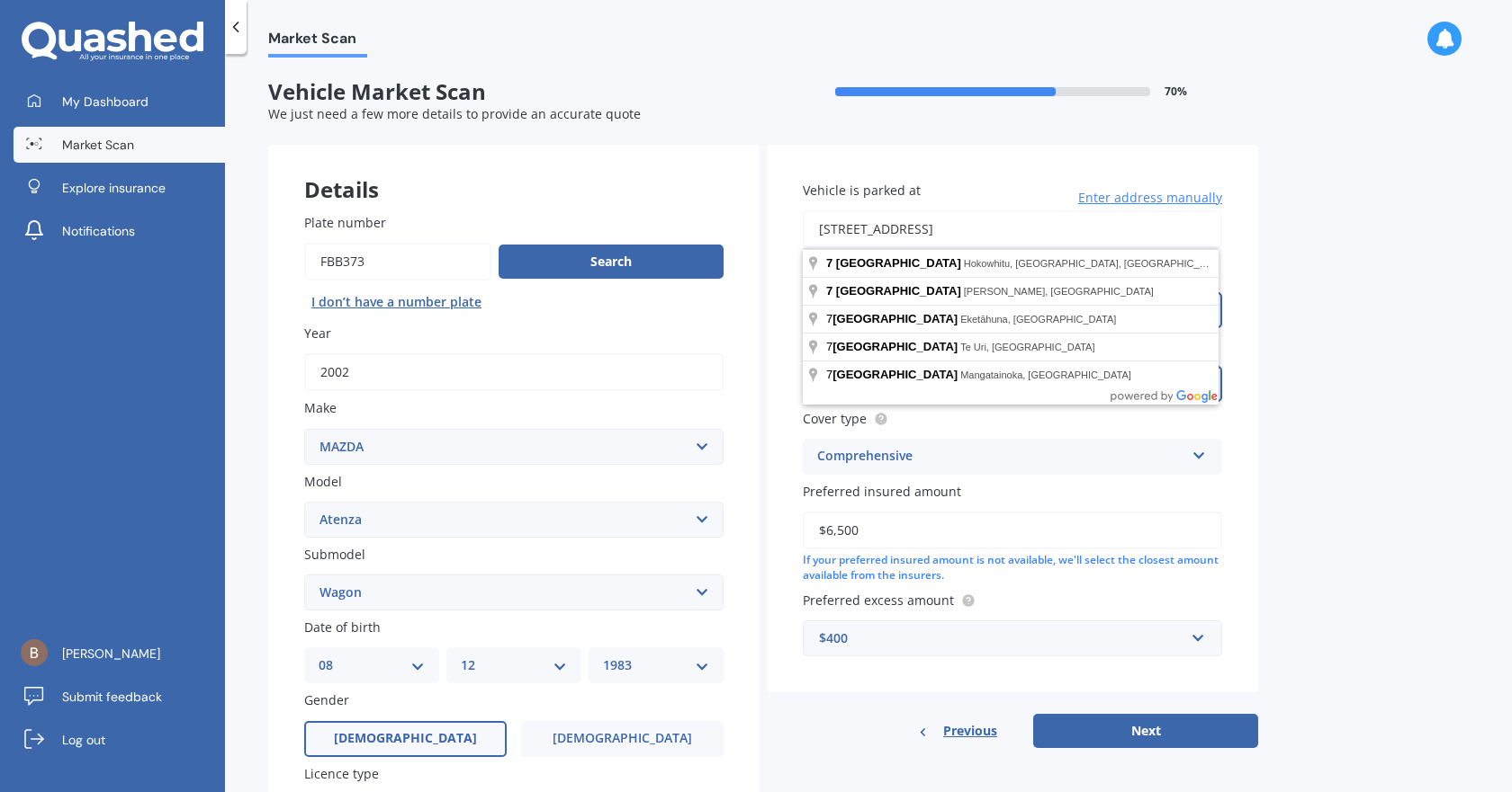
type input "[STREET_ADDRESS]"
click at [1147, 203] on span "Enter address manually" at bounding box center [1150, 197] width 144 height 18
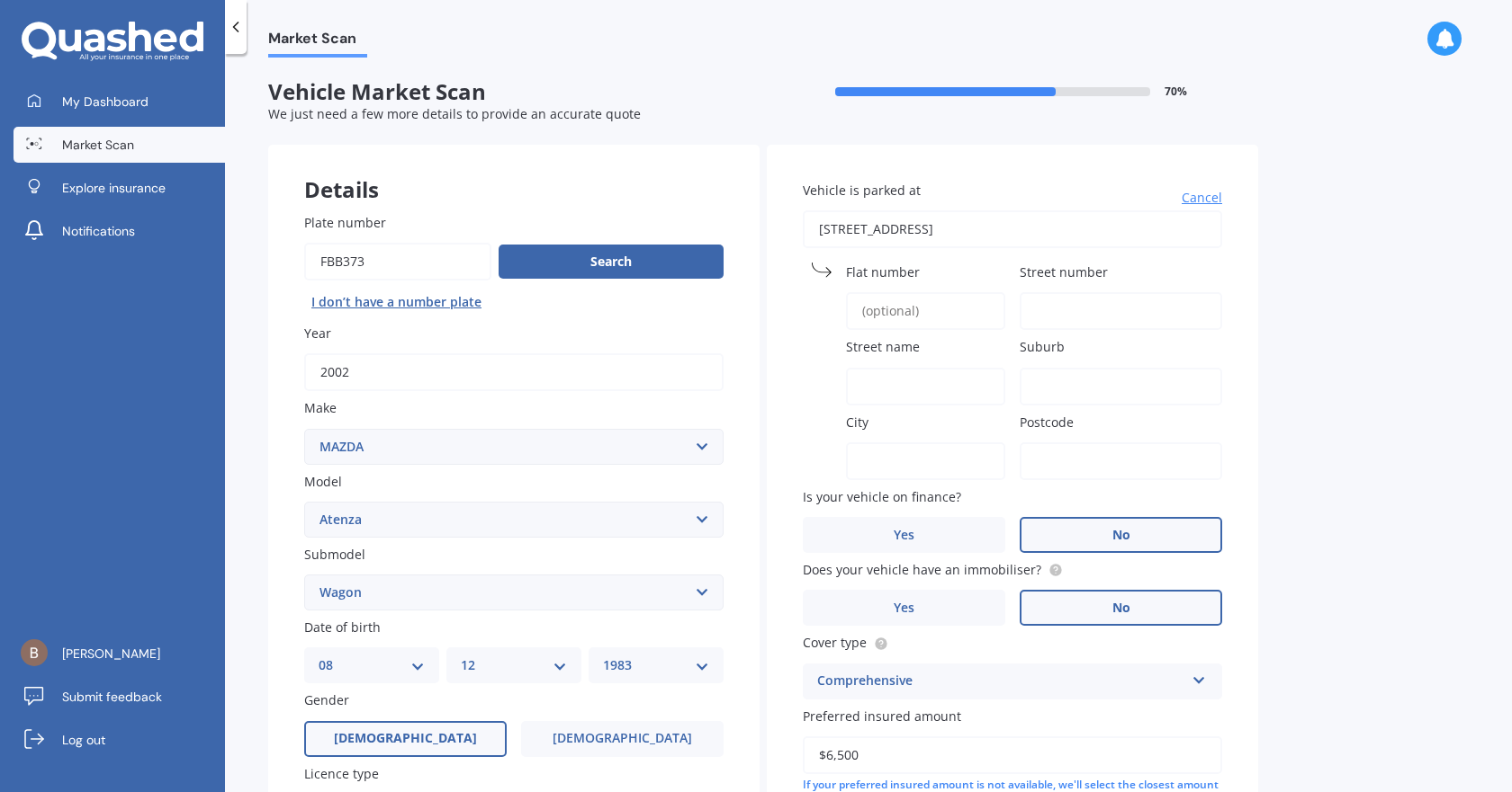
click at [1046, 301] on input "Street number" at bounding box center [1121, 312] width 203 height 38
type input "7"
click at [933, 384] on input "Street name" at bounding box center [925, 387] width 159 height 38
type input "Manawatu"
click at [1139, 387] on input "Suburb" at bounding box center [1121, 387] width 203 height 38
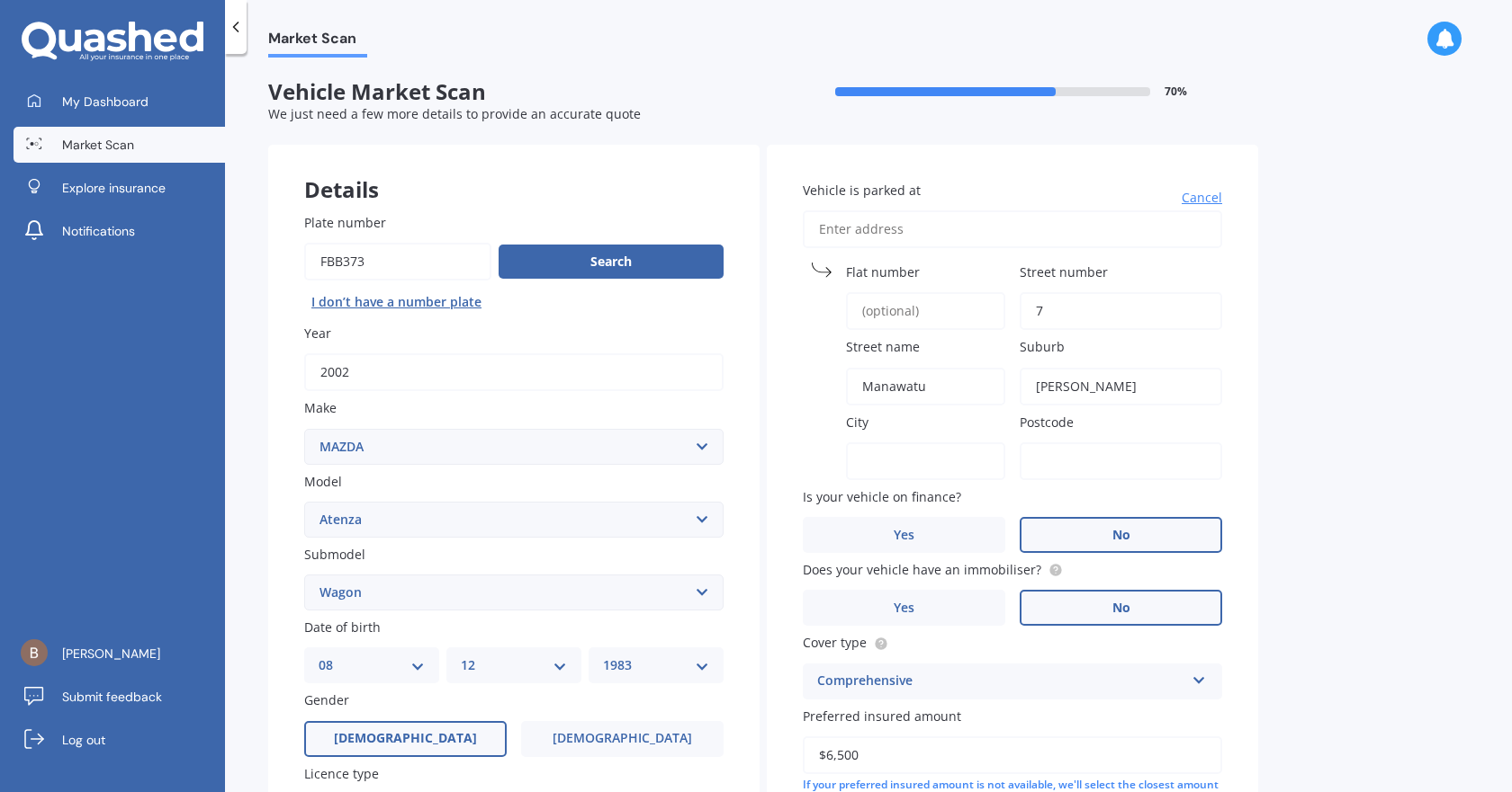
type input "[PERSON_NAME]"
click at [961, 455] on input "City" at bounding box center [925, 461] width 159 height 38
type input "Greymouth"
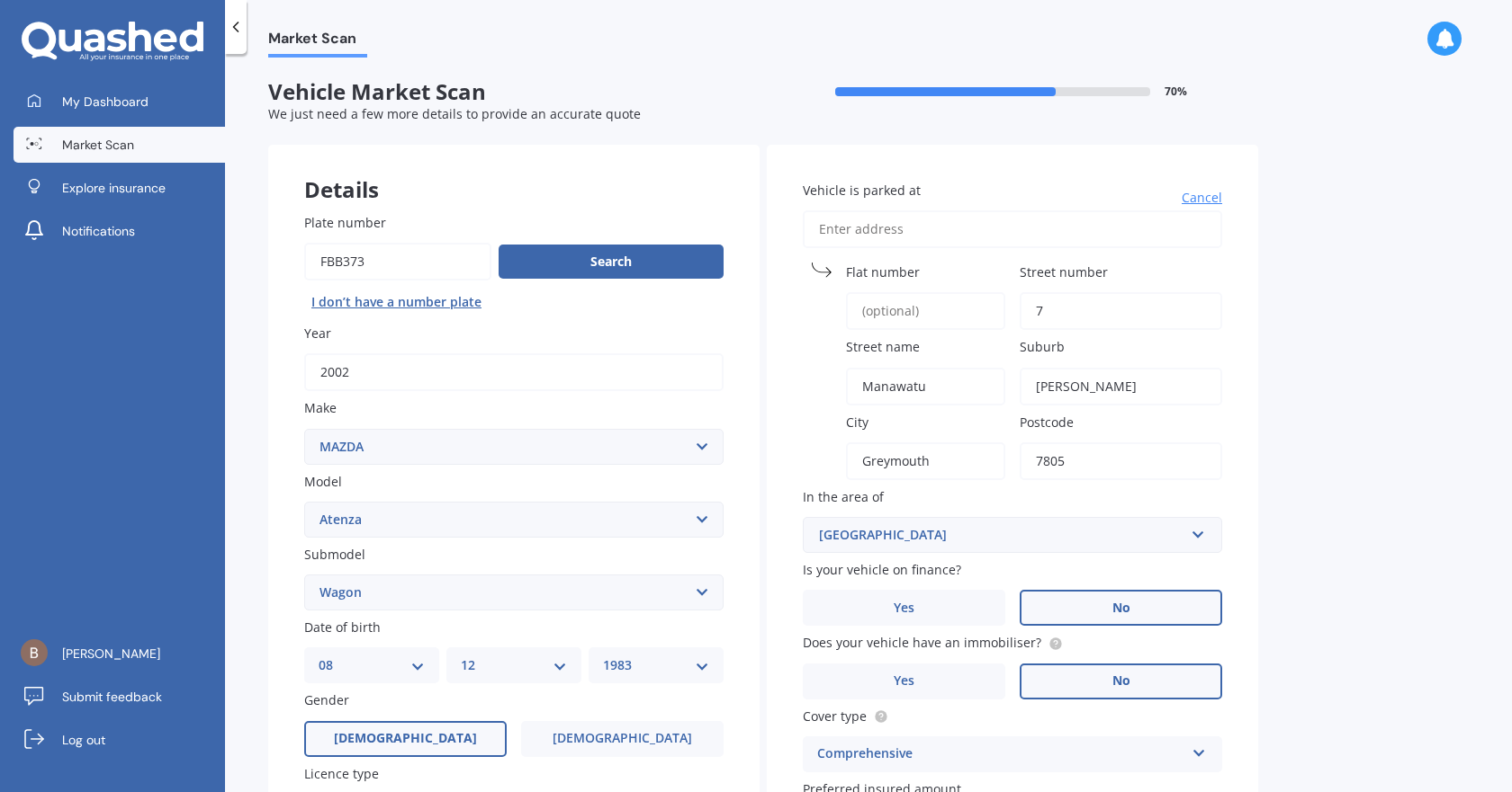
type input "7805"
click at [1403, 513] on div "Market Scan Vehicle Market Scan 70 % We just need a few more details to provide…" at bounding box center [867, 426] width 1286 height 738
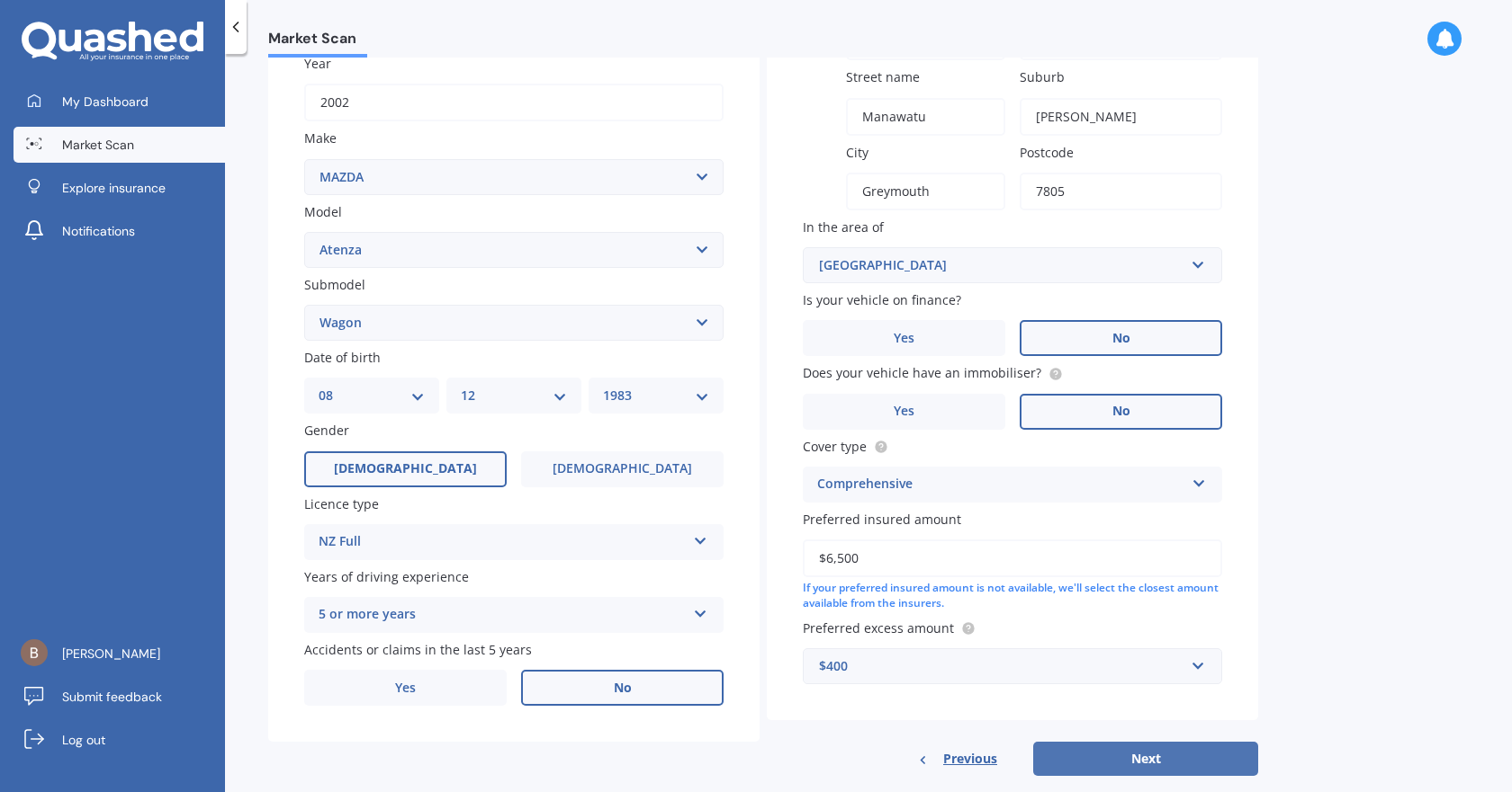
click at [1177, 756] on button "Next" at bounding box center [1145, 759] width 225 height 34
select select "08"
select select "12"
select select "1983"
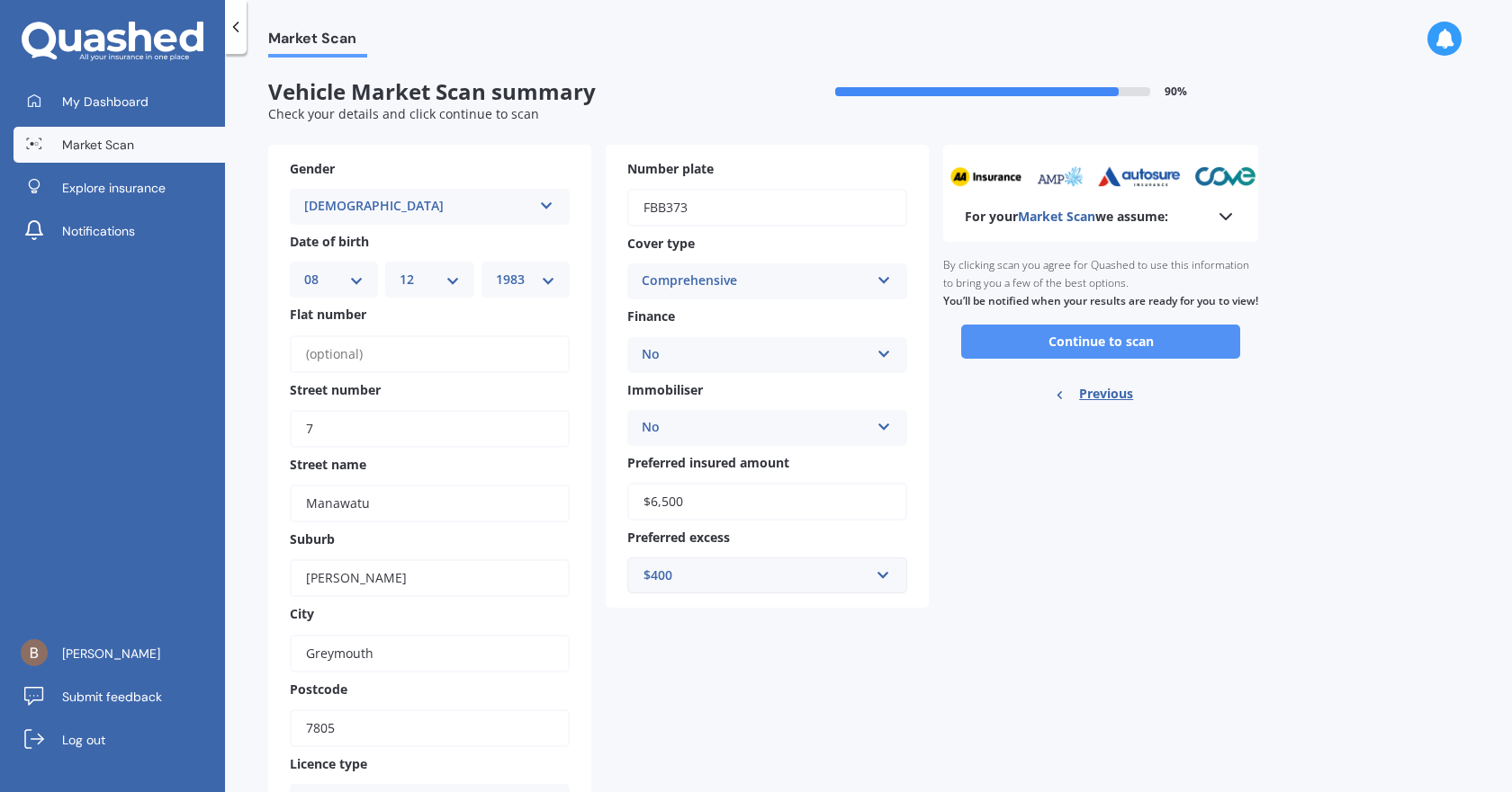
click at [1096, 359] on button "Continue to scan" at bounding box center [1101, 342] width 279 height 34
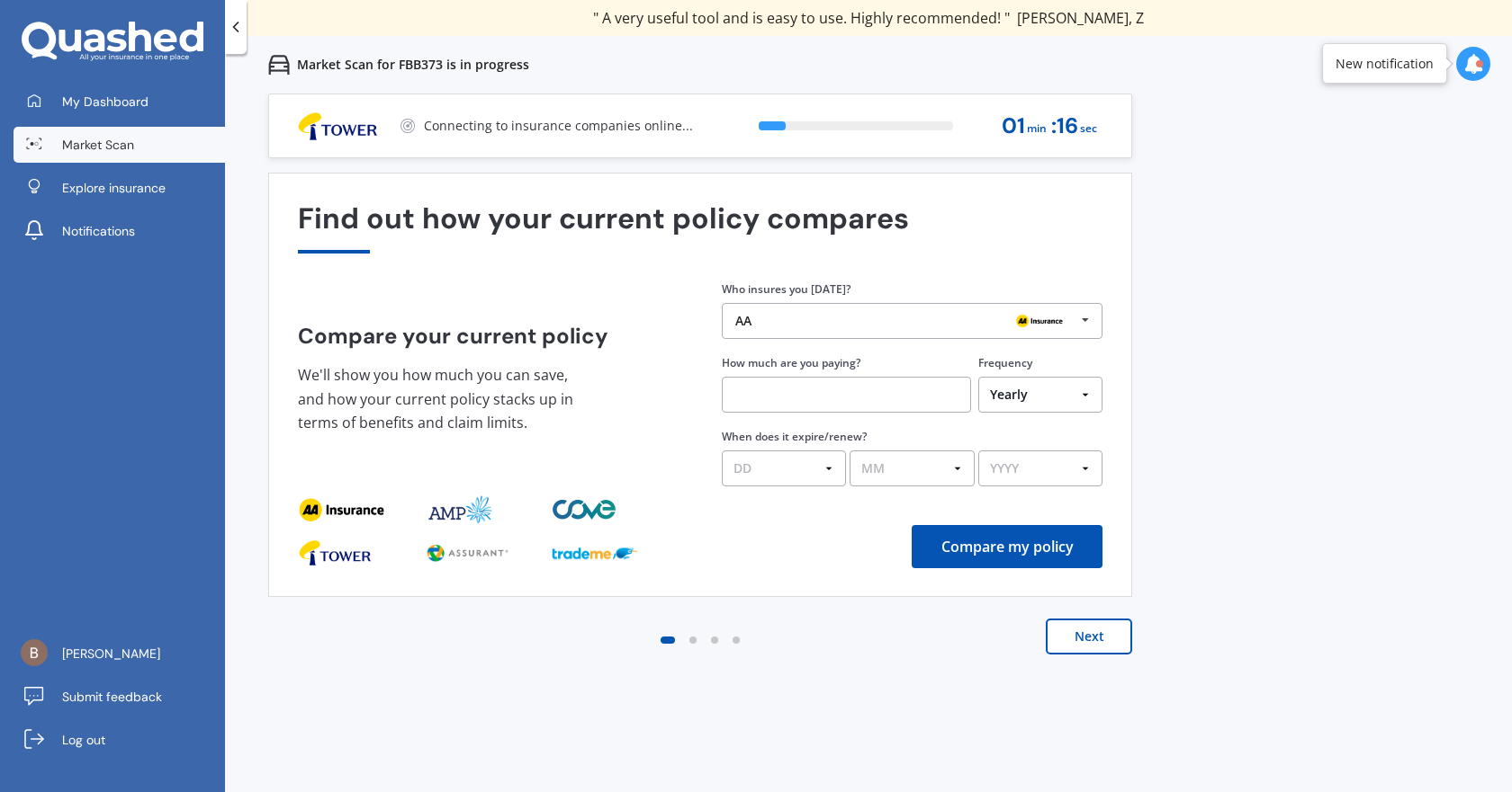
click at [1080, 317] on icon at bounding box center [1085, 320] width 27 height 33
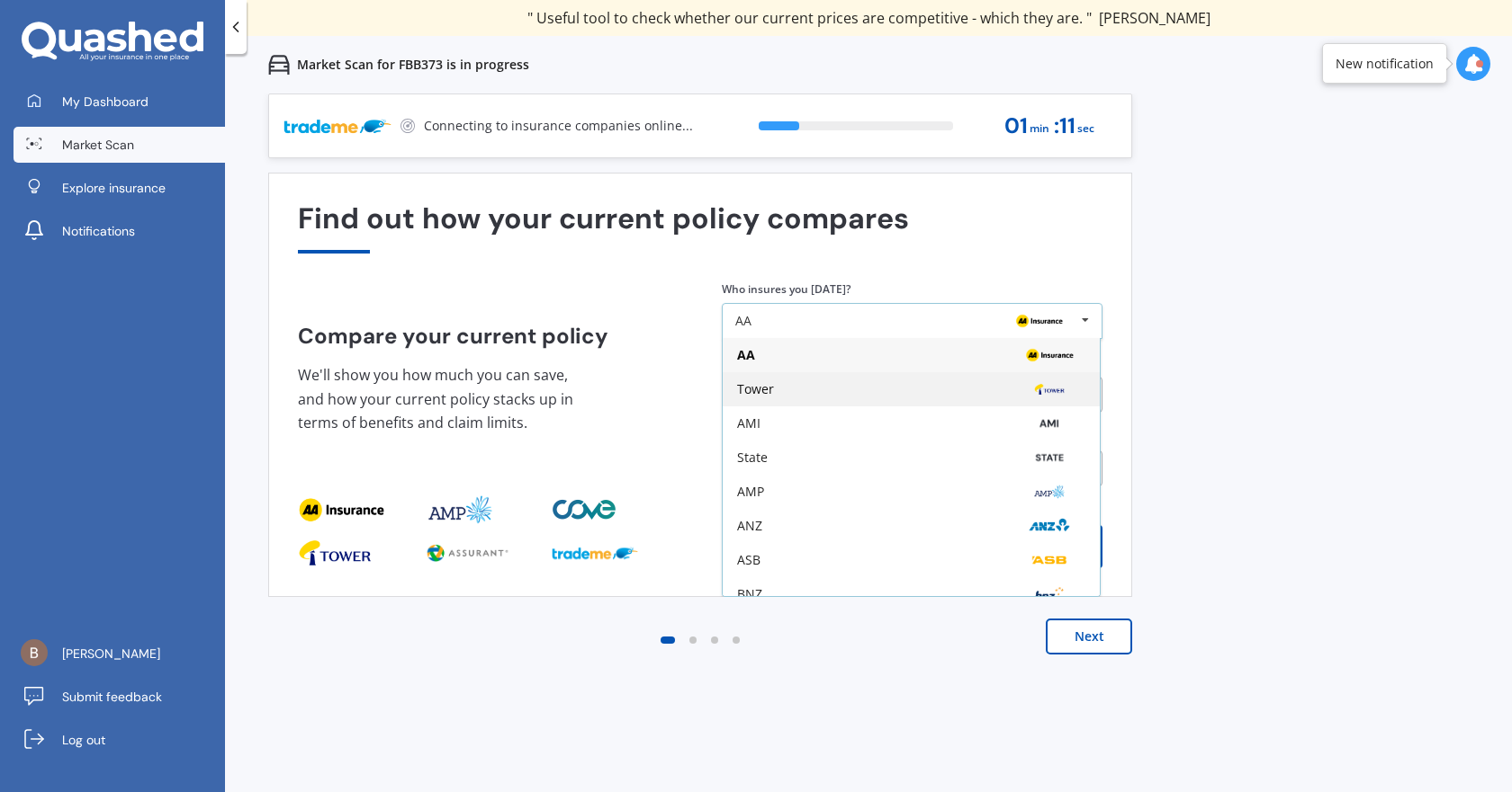
click at [861, 395] on div "Tower" at bounding box center [910, 388] width 348 height 14
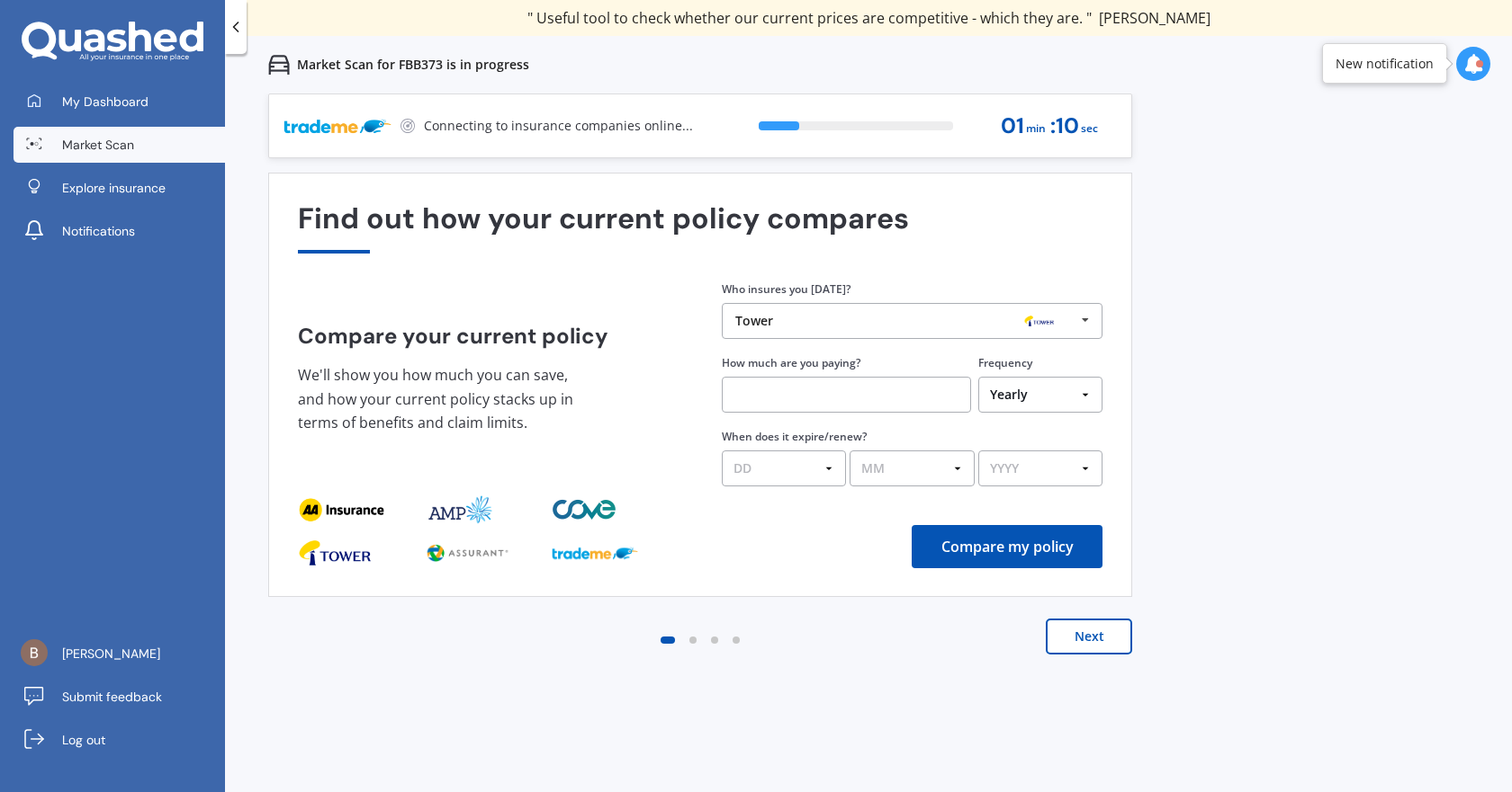
click at [872, 405] on input "text" at bounding box center [846, 395] width 249 height 36
click at [1004, 391] on select "Yearly Six-Monthly Quarterly Monthly Fortnightly Weekly One-Off" at bounding box center [1040, 395] width 124 height 36
select select "Fortnightly"
click at [978, 377] on select "Yearly Six-Monthly Quarterly Monthly Fortnightly Weekly One-Off" at bounding box center [1040, 395] width 124 height 36
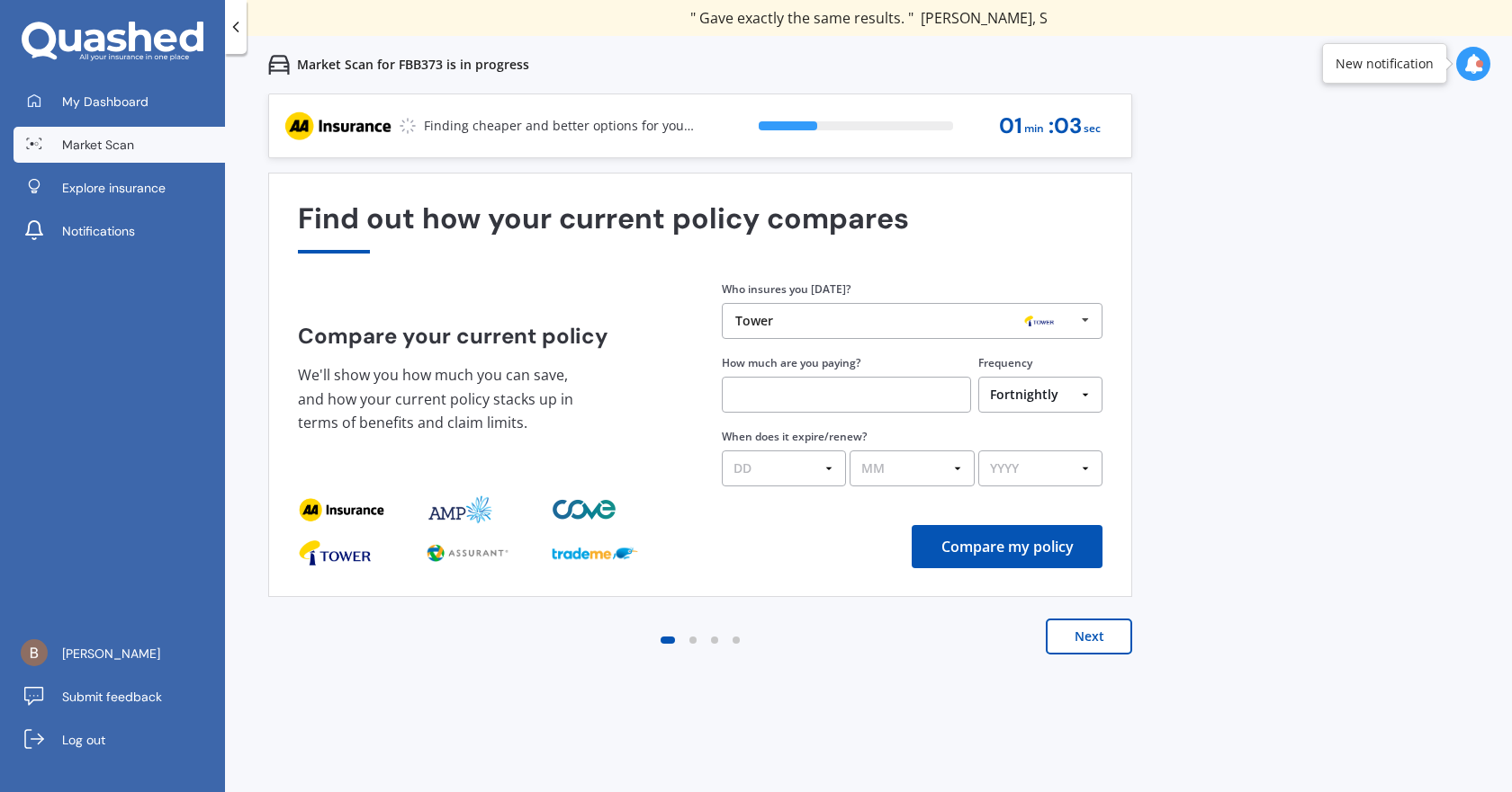
click at [861, 395] on input "text" at bounding box center [846, 395] width 249 height 36
type input "$45.00"
click at [825, 469] on select "DD 01 02 03 04 05 06 07 08 09 10 11 12 13 14 15 16 17 18 19 20 21 22 23 24 25 2…" at bounding box center [783, 469] width 124 height 36
select select "15"
click at [721, 451] on select "DD 01 02 03 04 05 06 07 08 09 10 11 12 13 14 15 16 17 18 19 20 21 22 23 24 25 2…" at bounding box center [783, 469] width 124 height 36
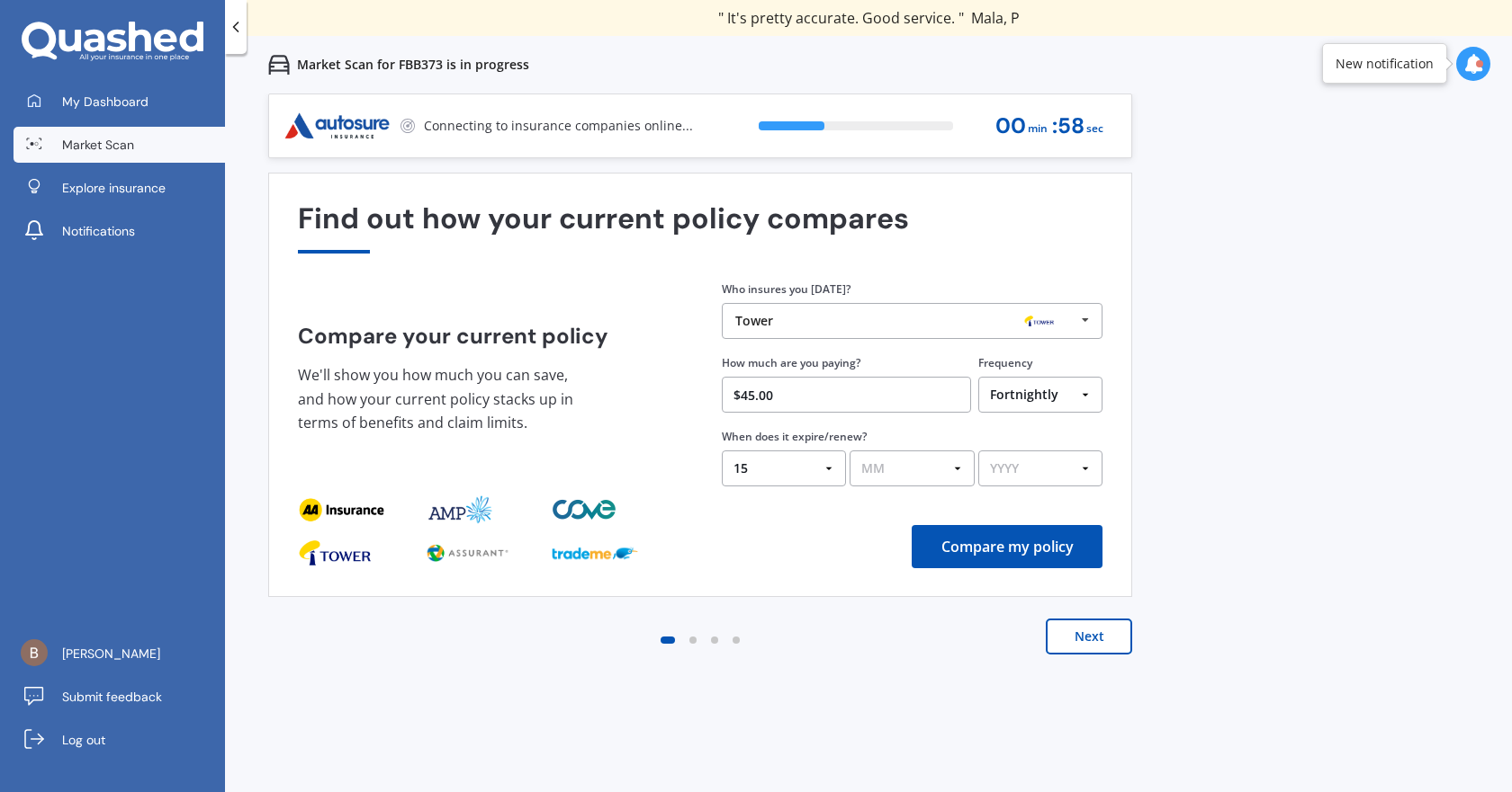
click at [890, 465] on select "MM 01 02 03 04 05 06 07 08 09 10 11 12" at bounding box center [911, 469] width 124 height 36
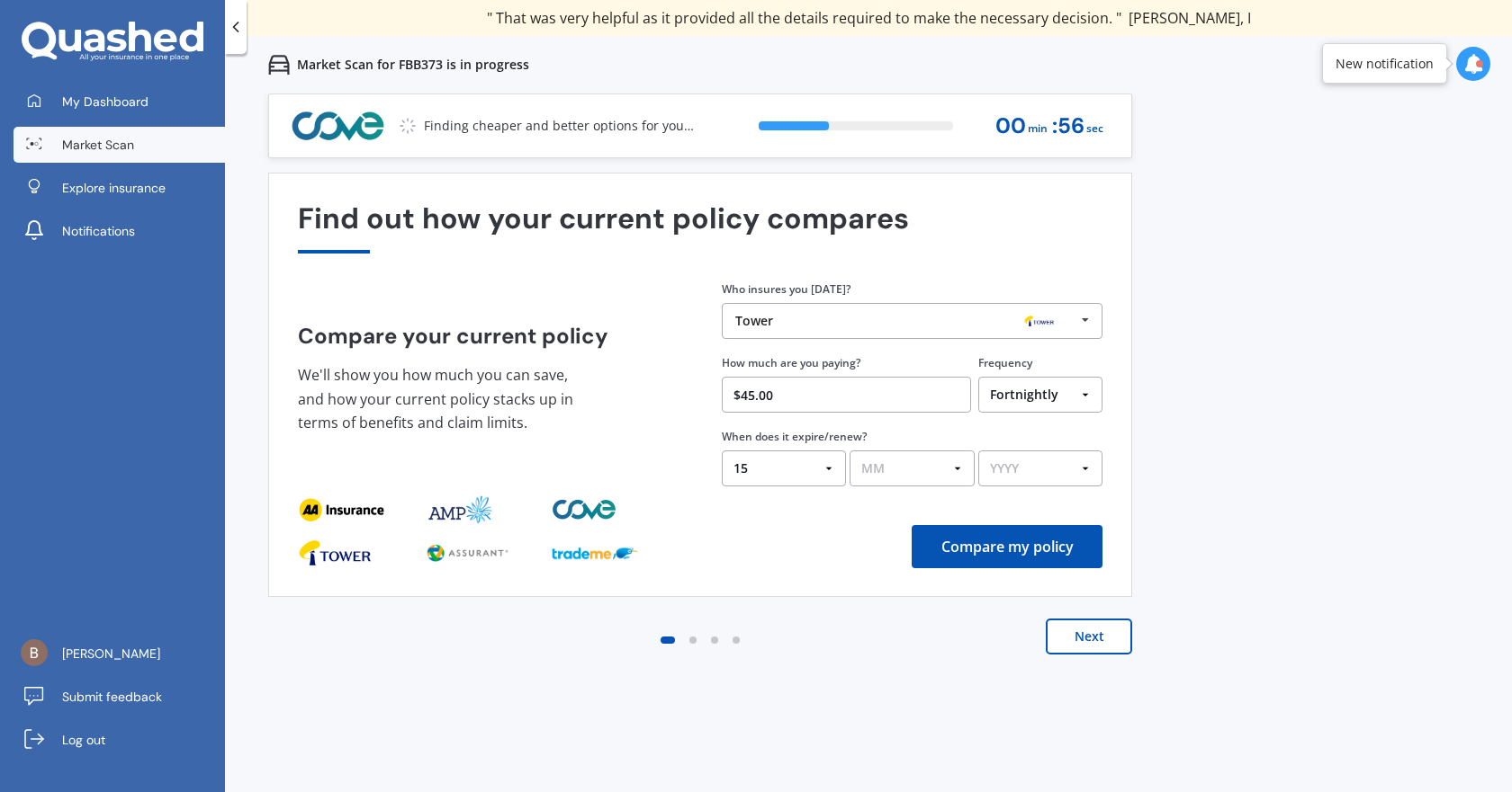
select select "06"
click at [849, 451] on select "MM 01 02 03 04 05 06 07 08 09 10 11 12" at bounding box center [911, 469] width 124 height 36
click at [1026, 462] on select "YYYY 2026 2025 2024" at bounding box center [1040, 469] width 124 height 36
select select "2026"
click at [978, 451] on select "YYYY 2026 2025 2024" at bounding box center [1040, 469] width 124 height 36
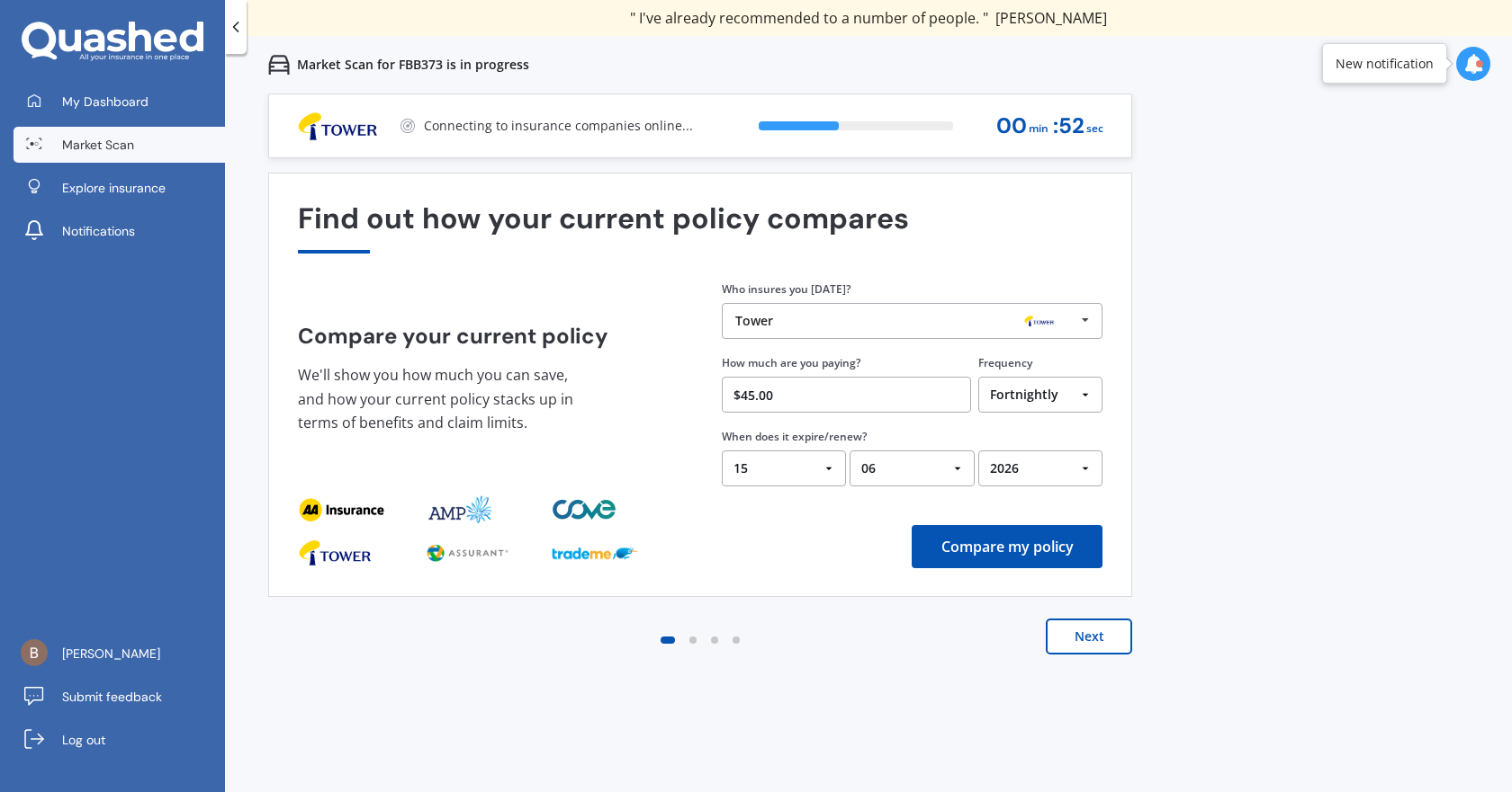
click at [1017, 545] on button "Compare my policy" at bounding box center [1007, 547] width 191 height 44
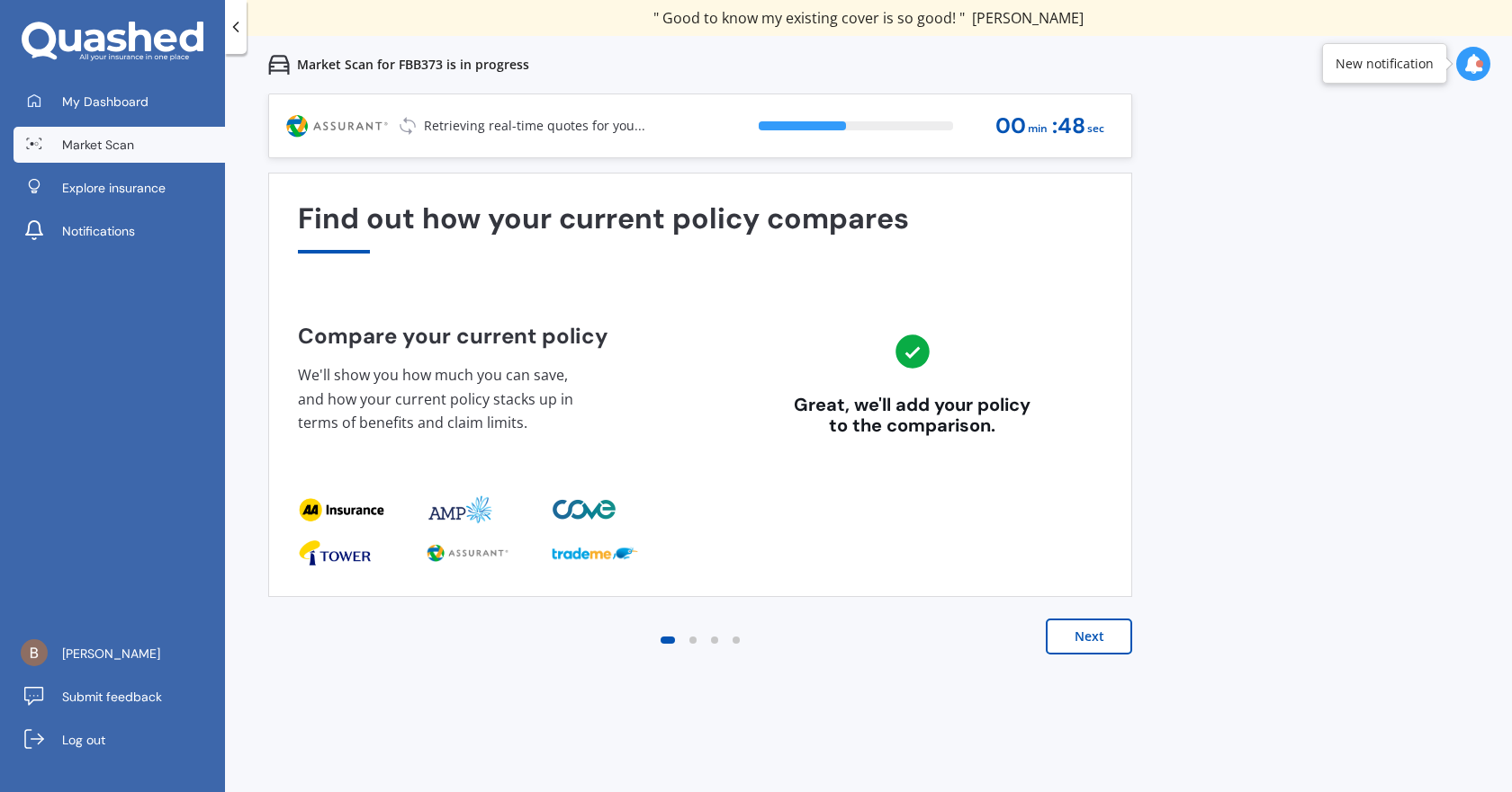
click at [1113, 634] on button "Next" at bounding box center [1088, 637] width 86 height 36
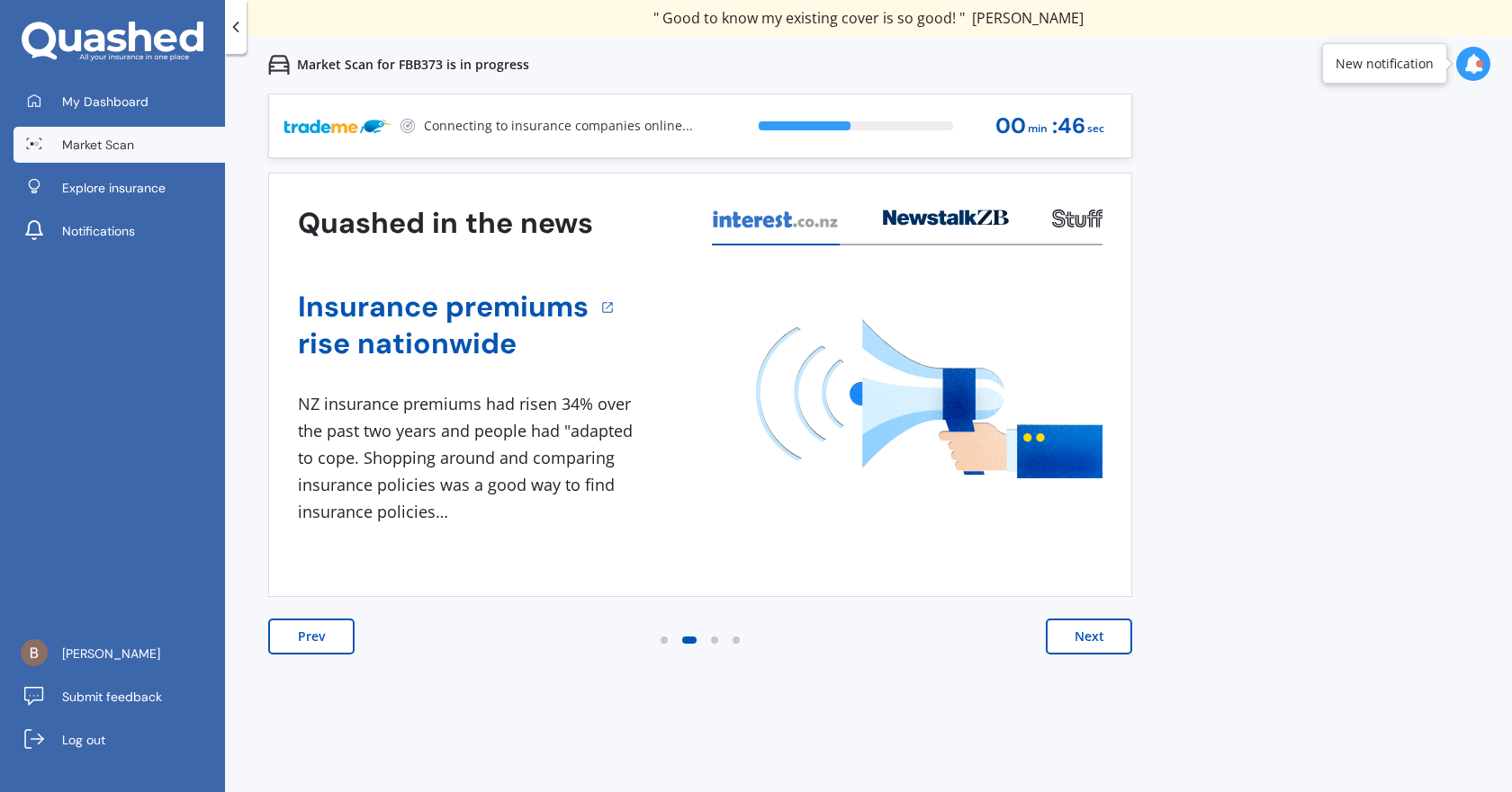
click at [1091, 643] on button "Next" at bounding box center [1088, 637] width 86 height 36
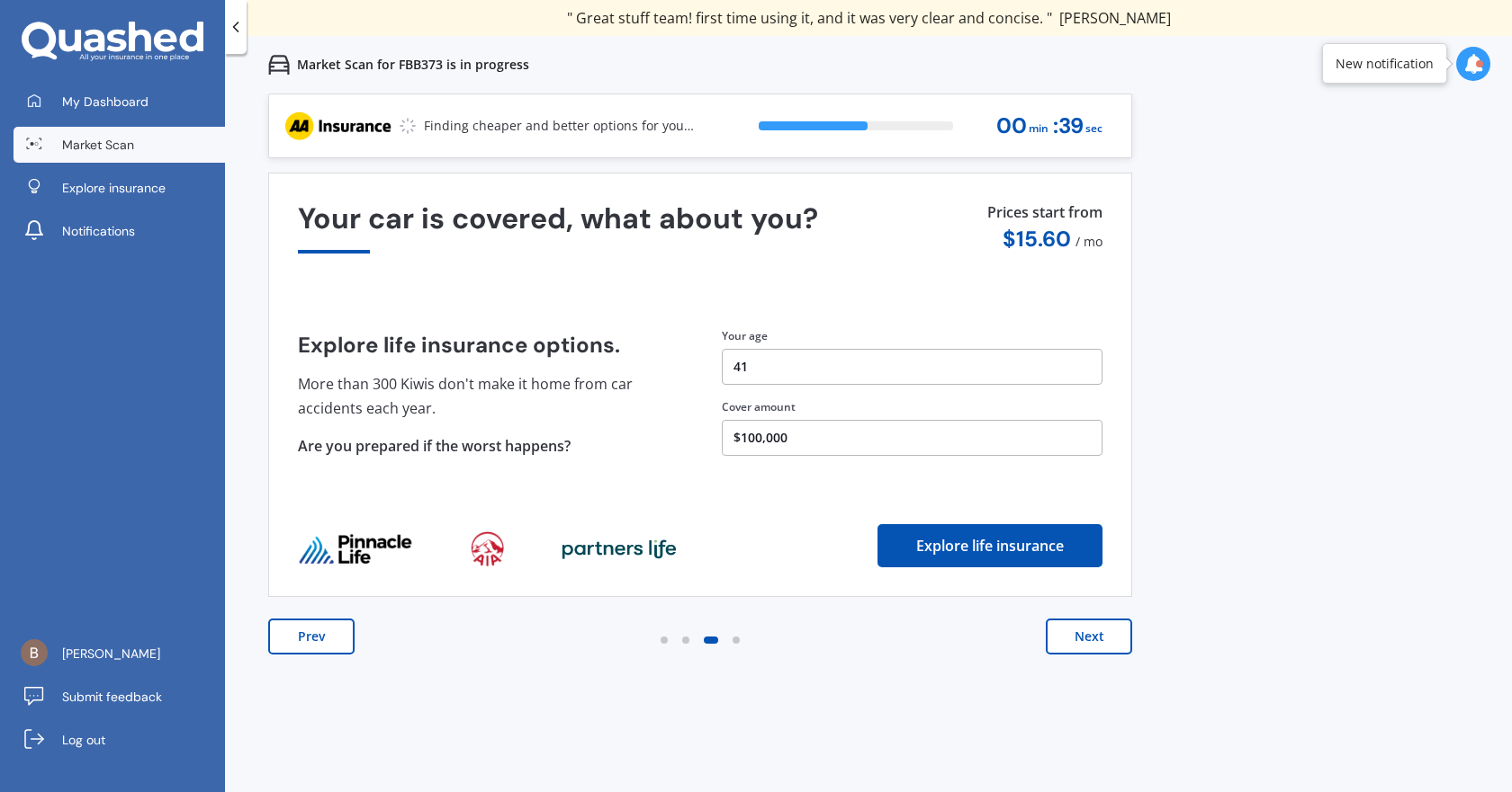
click at [1090, 631] on button "Next" at bounding box center [1088, 637] width 86 height 36
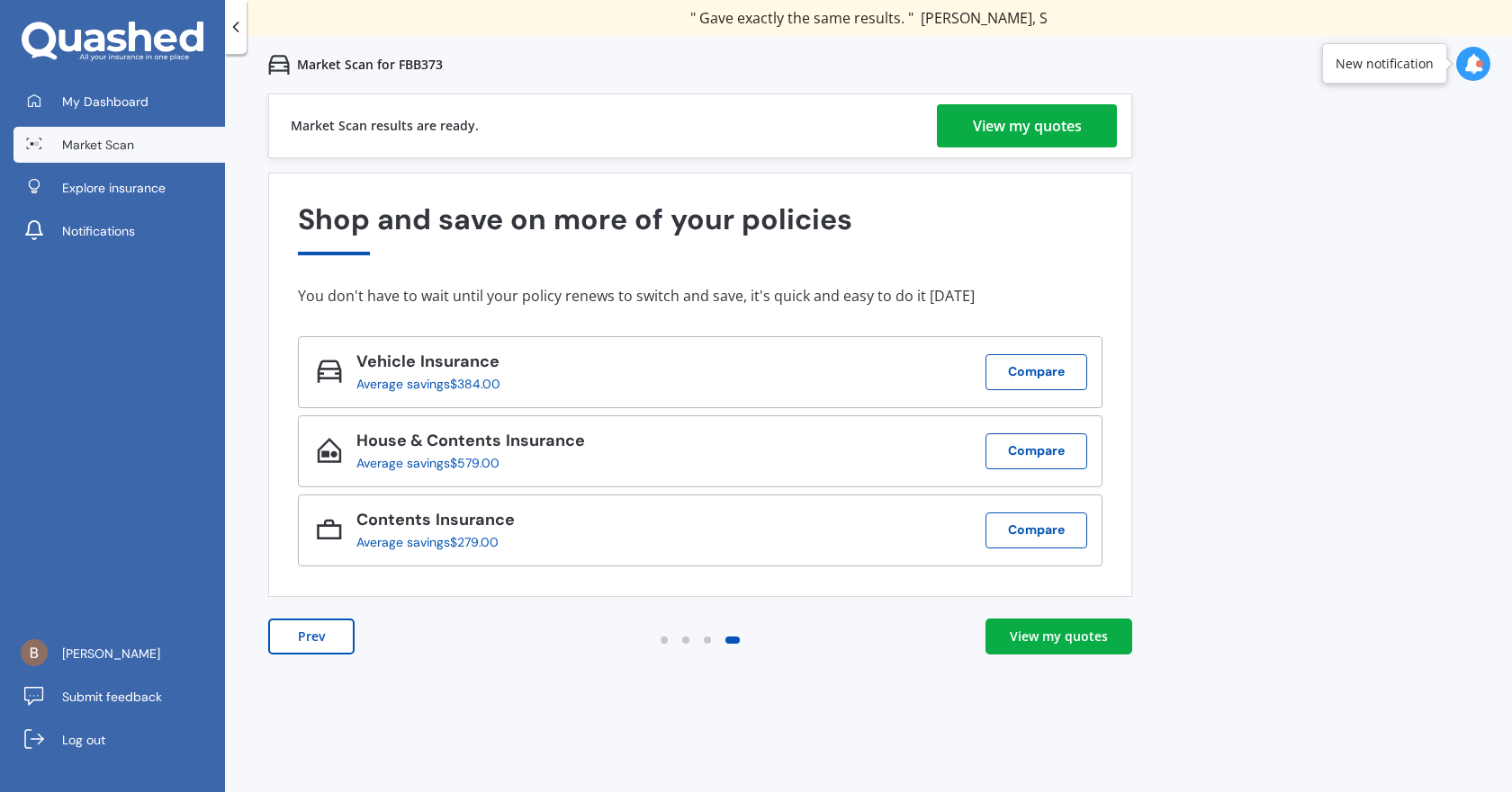
click at [1037, 134] on div "View my quotes" at bounding box center [1027, 126] width 109 height 44
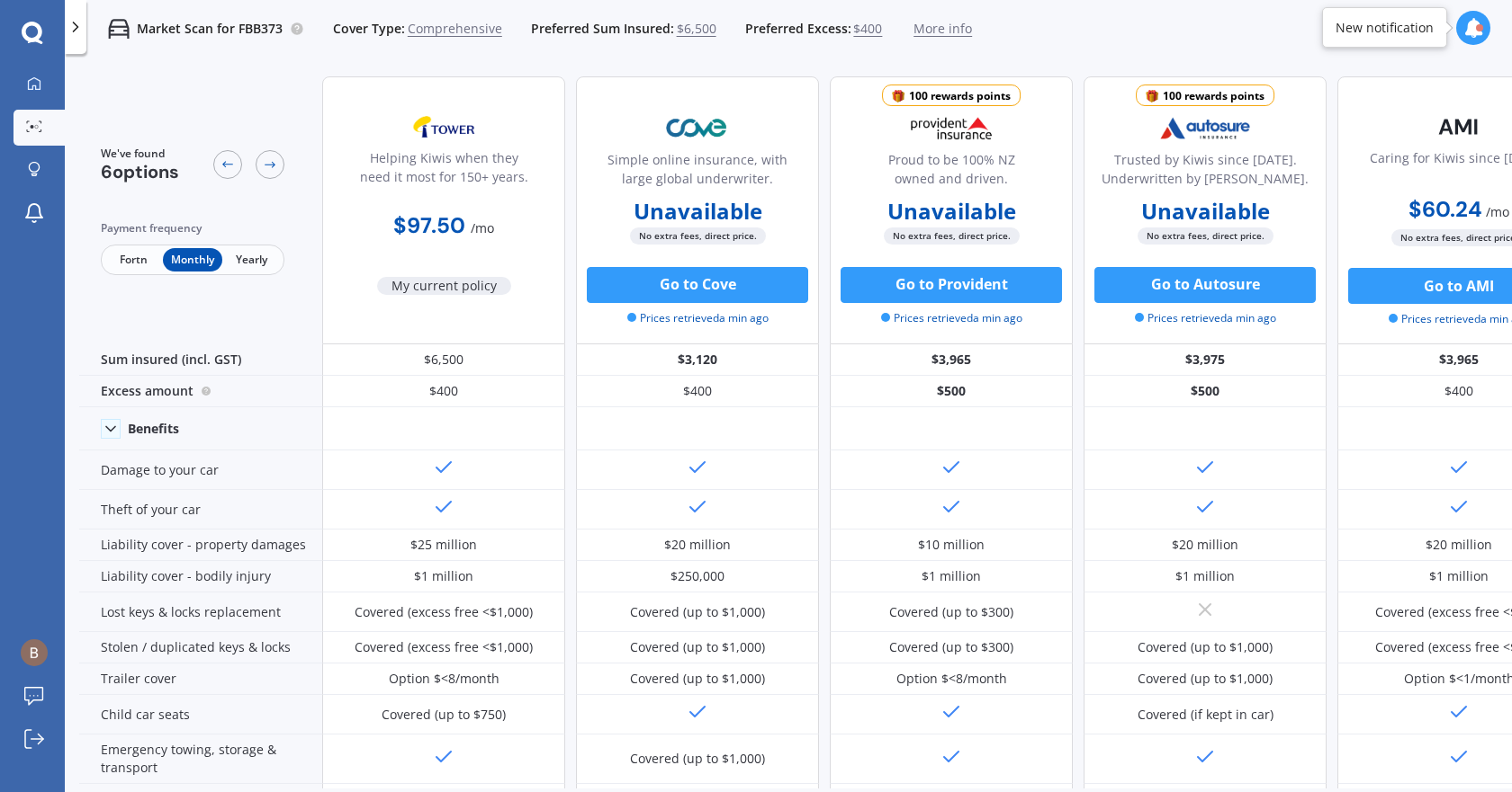
click at [28, 27] on icon at bounding box center [32, 33] width 22 height 24
